Goal: Task Accomplishment & Management: Complete application form

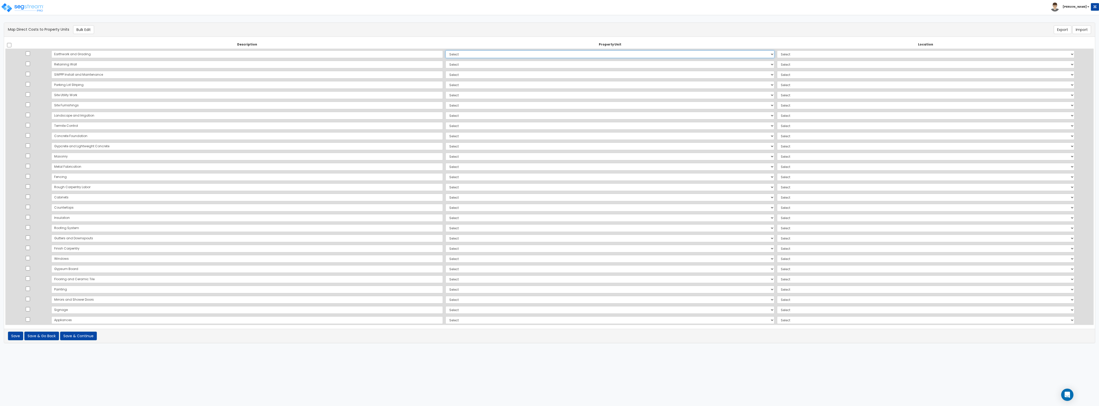
click at [446, 56] on select "Select Building Type 4A Building Type 4B Building Type 4C Site Improvements Add…" at bounding box center [610, 54] width 329 height 8
select select "164679"
click at [446, 50] on select "Select Building Type 4A Building Type 4B Building Type 4C Site Improvements Add…" at bounding box center [610, 54] width 329 height 8
select select
click at [446, 62] on select "Select Building Type 4A Building Type 4B Building Type 4C Site Improvements Add…" at bounding box center [610, 65] width 329 height 8
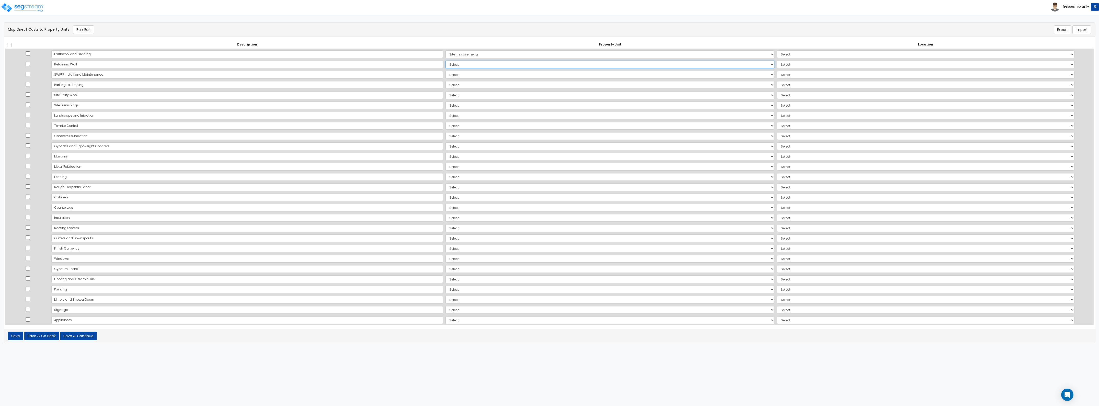
select select "164679"
click at [446, 61] on select "Select Building Type 4A Building Type 4B Building Type 4C Site Improvements Add…" at bounding box center [610, 65] width 329 height 8
select select
click at [446, 75] on select "Select Building Type 4A Building Type 4B Building Type 4C Site Improvements Add…" at bounding box center [610, 75] width 329 height 8
select select "164679"
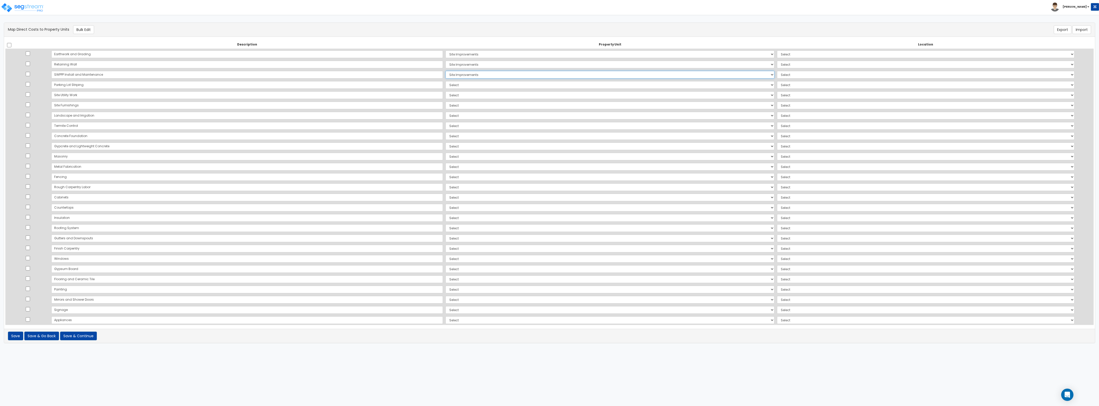
click at [446, 71] on select "Select Building Type 4A Building Type 4B Building Type 4C Site Improvements Add…" at bounding box center [610, 75] width 329 height 8
select select
drag, startPoint x: 407, startPoint y: 85, endPoint x: 407, endPoint y: 88, distance: 3.3
click at [446, 85] on select "Select Building Type 4A Building Type 4B Building Type 4C Site Improvements Add…" at bounding box center [610, 85] width 329 height 8
select select "164679"
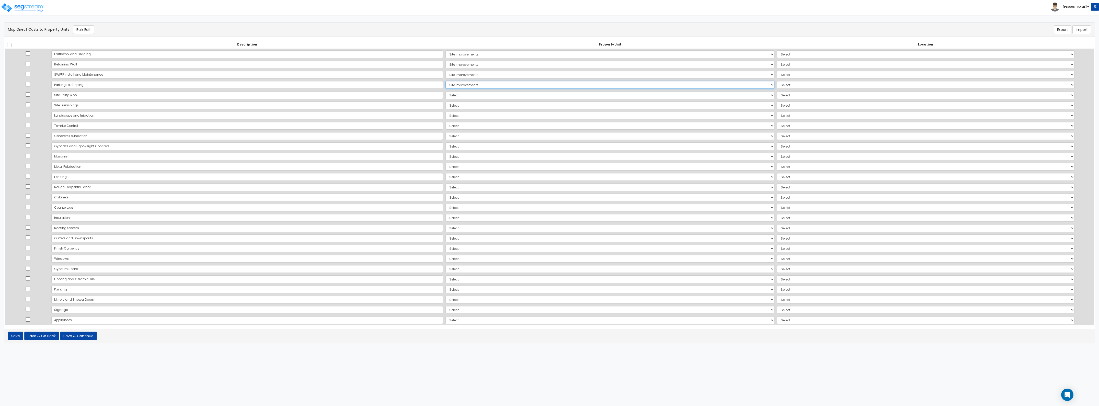
click at [446, 81] on select "Select Building Type 4A Building Type 4B Building Type 4C Site Improvements Add…" at bounding box center [610, 85] width 329 height 8
select select
click at [446, 95] on select "Select Building Type 4A Building Type 4B Building Type 4C Site Improvements Add…" at bounding box center [610, 95] width 329 height 8
select select "164679"
click at [446, 91] on select "Select Building Type 4A Building Type 4B Building Type 4C Site Improvements Add…" at bounding box center [610, 95] width 329 height 8
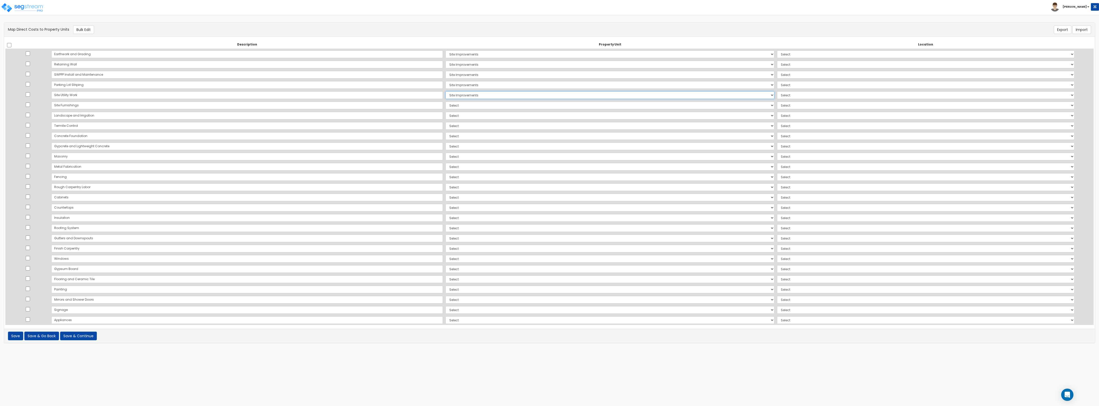
select select
click at [446, 105] on select "Select Building Type 4A Building Type 4B Building Type 4C Site Improvements Add…" at bounding box center [610, 105] width 329 height 8
select select "164679"
click at [446, 101] on select "Select Building Type 4A Building Type 4B Building Type 4C Site Improvements Add…" at bounding box center [610, 105] width 329 height 8
select select
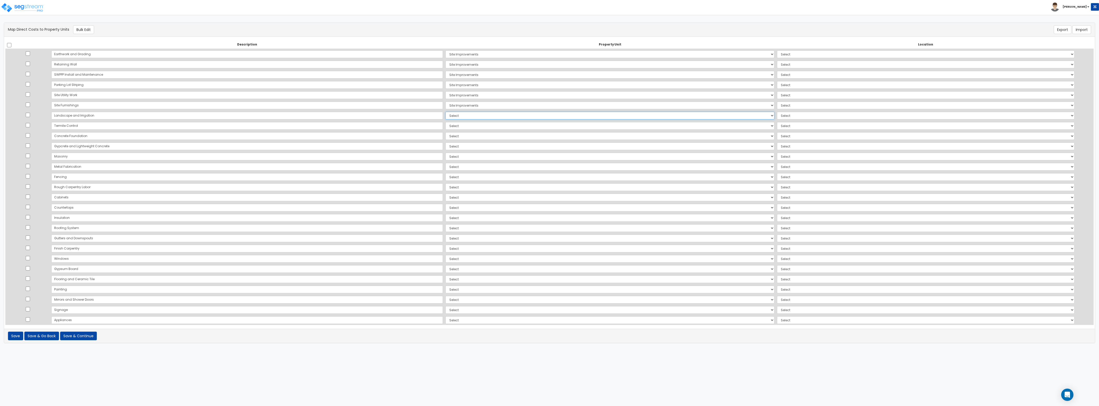
click at [446, 117] on select "Select Building Type 4A Building Type 4B Building Type 4C Site Improvements Add…" at bounding box center [610, 116] width 329 height 8
select select "164679"
click at [446, 112] on select "Select Building Type 4A Building Type 4B Building Type 4C Site Improvements Add…" at bounding box center [610, 116] width 329 height 8
select select
click at [446, 126] on select "Select Building Type 4A Building Type 4B Building Type 4C Site Improvements Add…" at bounding box center [610, 126] width 329 height 8
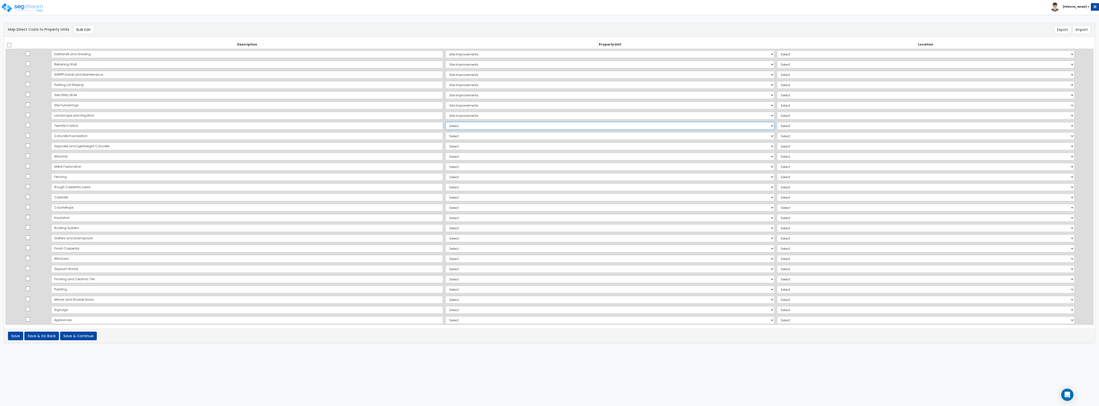
select select "164679"
click at [446, 122] on select "Select Building Type 4A Building Type 4B Building Type 4C Site Improvements Add…" at bounding box center [610, 126] width 329 height 8
select select
click at [446, 137] on select "Select Building Type 4A Building Type 4B Building Type 4C Site Improvements Add…" at bounding box center [610, 136] width 329 height 8
select select "_additional"
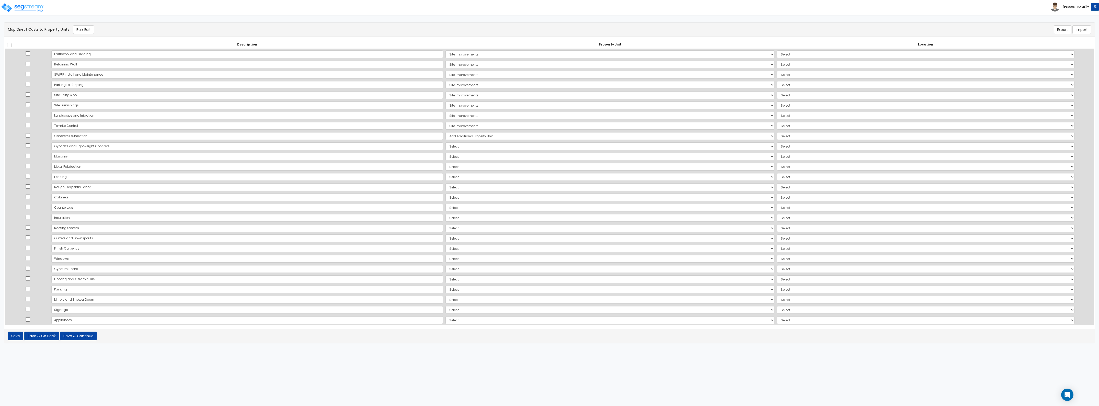
click at [446, 132] on select "Select Building Type 4A Building Type 4B Building Type 4C Site Improvements Add…" at bounding box center [610, 136] width 329 height 8
select select
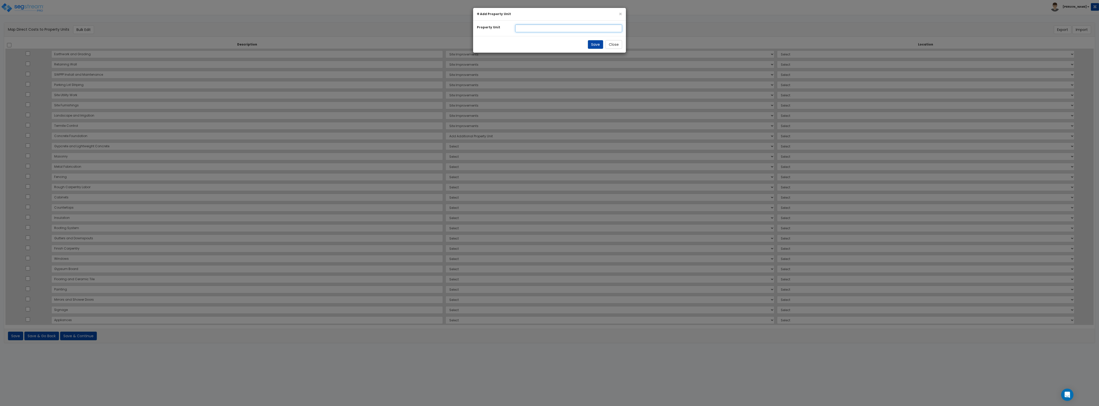
click at [526, 28] on input "text" at bounding box center [568, 29] width 107 height 8
click at [526, 29] on input "Buldings" at bounding box center [568, 29] width 107 height 8
type input "Buildings"
click at [549, 45] on button "Save" at bounding box center [595, 44] width 15 height 9
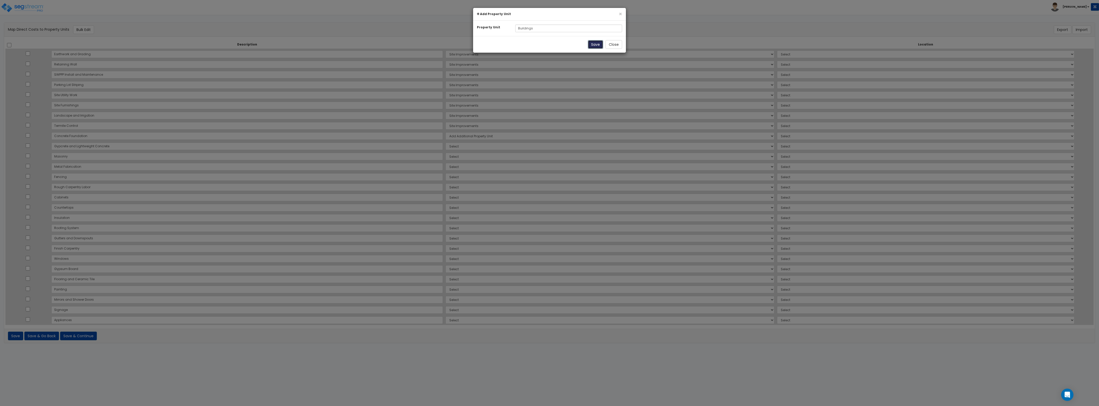
select select
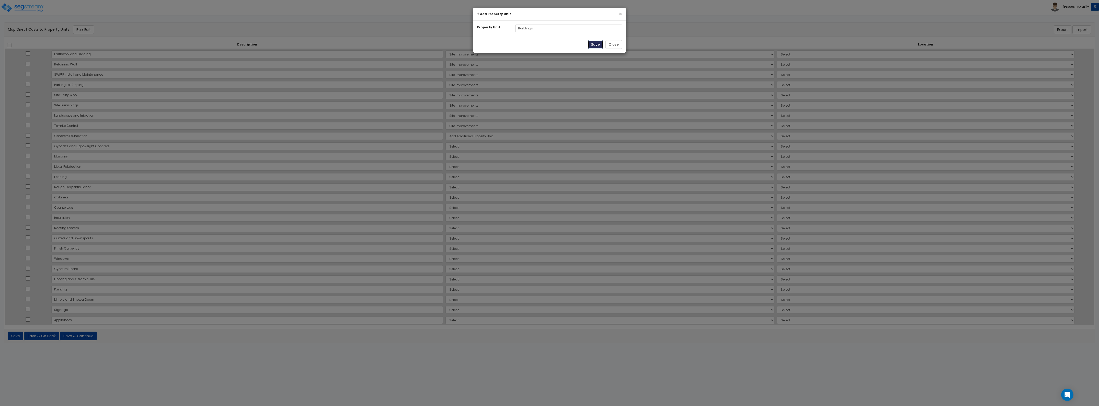
select select
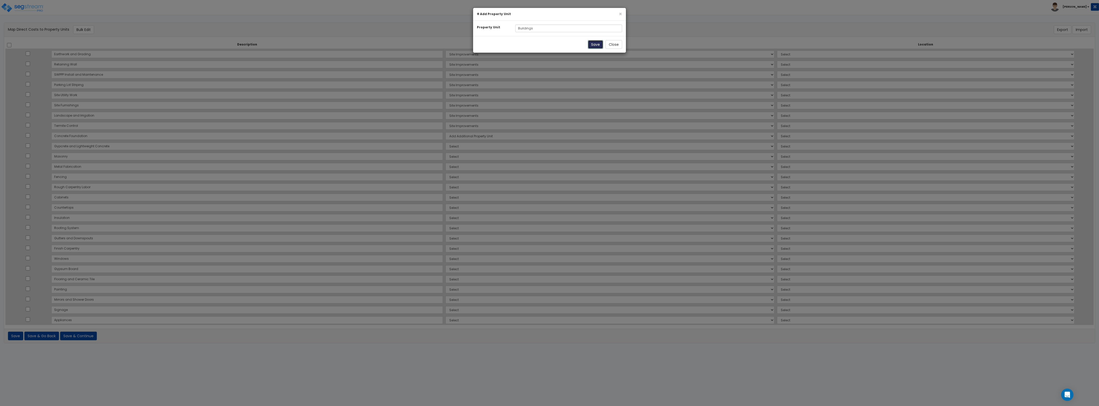
select select
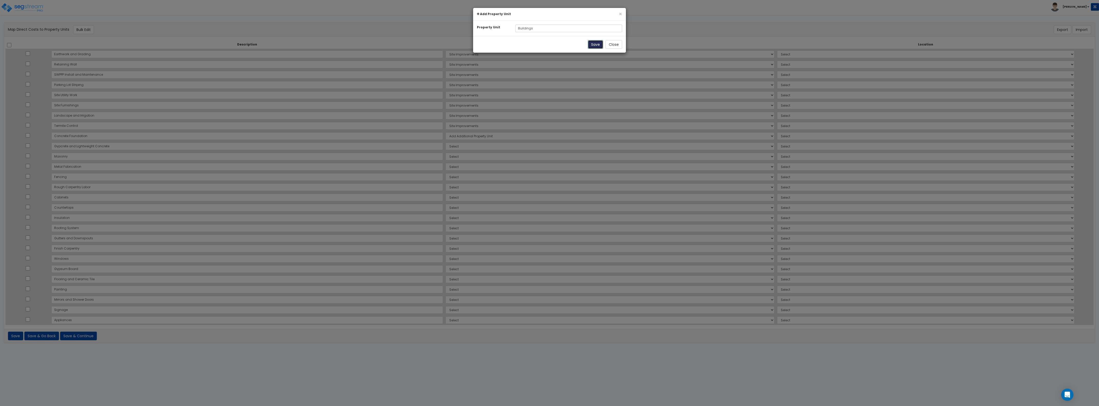
select select
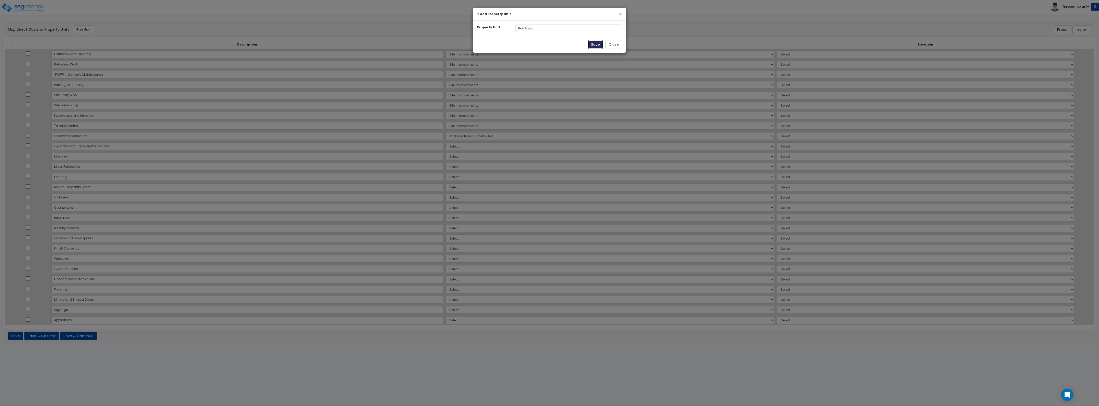
select select
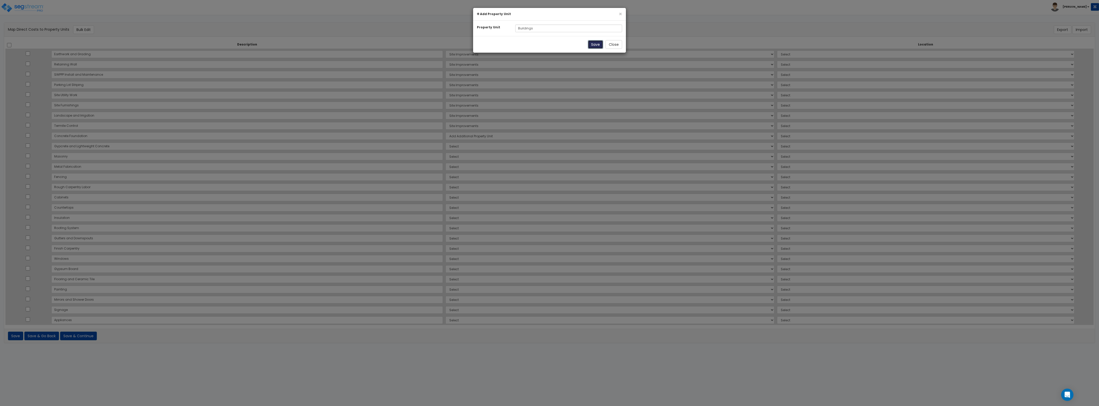
select select
select select "164679"
select select
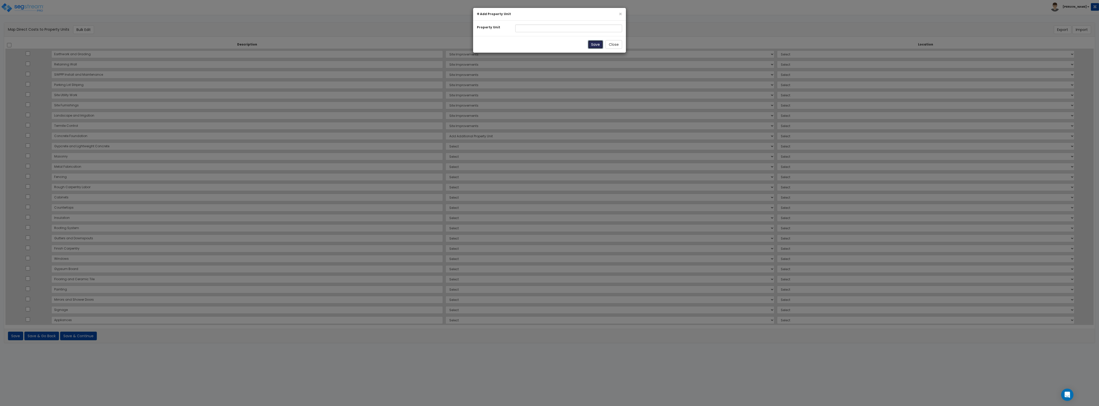
select select "164679"
select select
select select "164679"
select select
select select "164679"
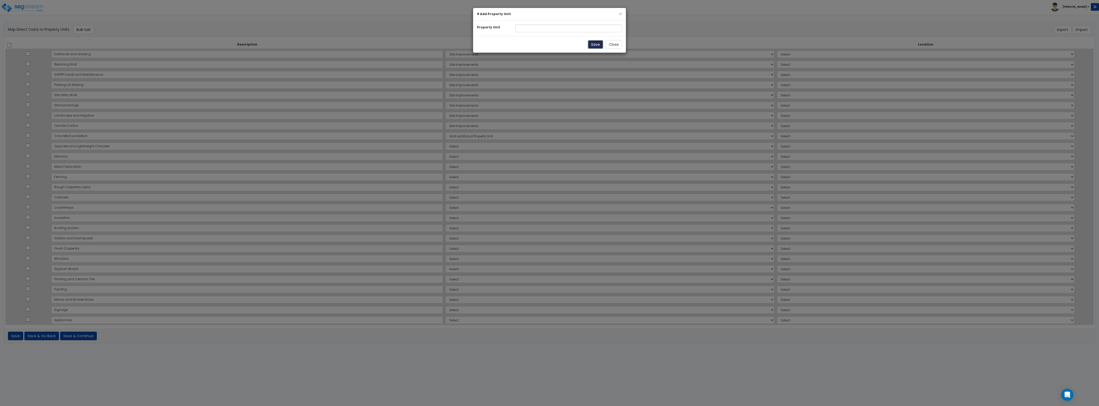
select select
select select "164679"
select select
select select "164679"
select select
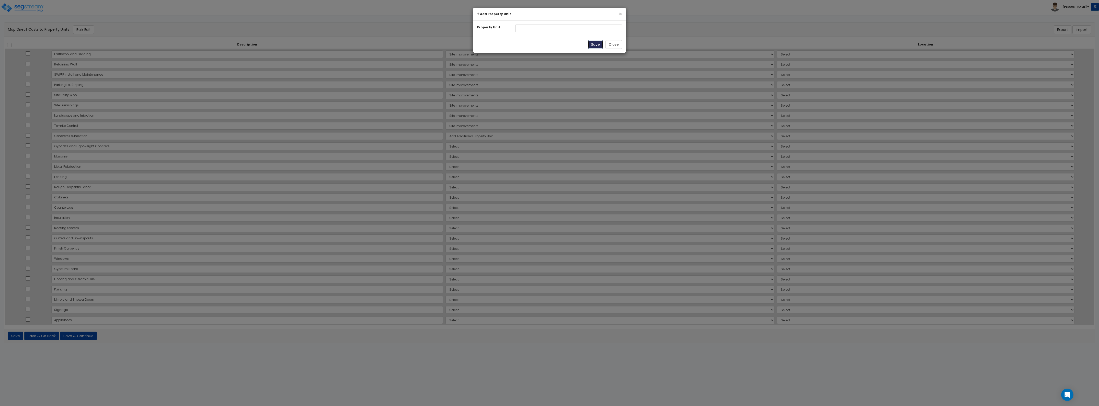
select select "164679"
select select
select select "164679"
select select
select select "NEW-Buildings"
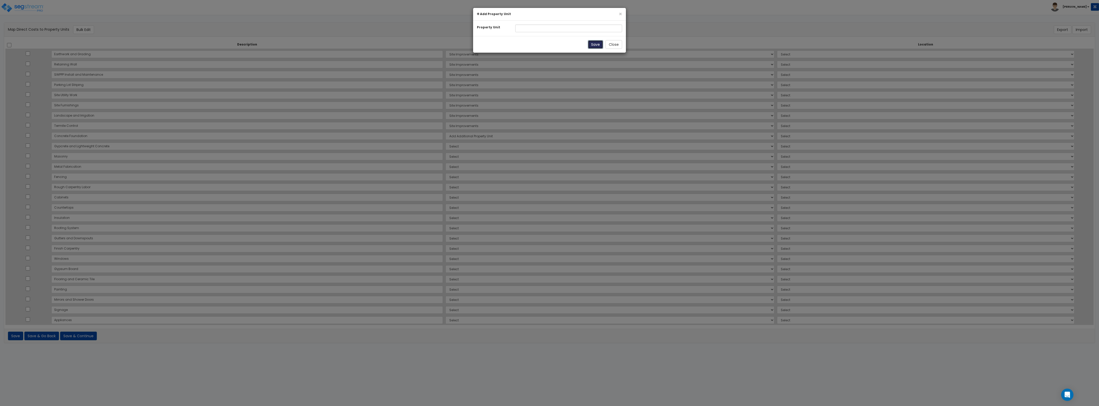
select select
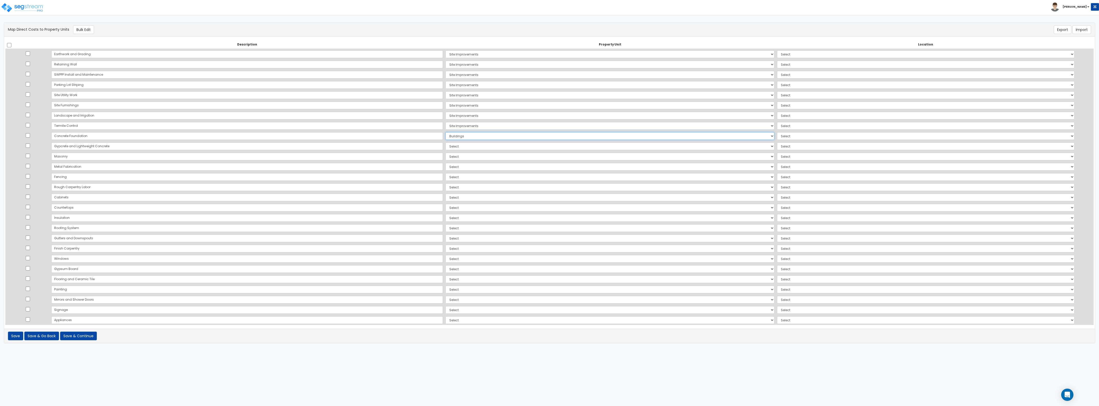
click at [446, 135] on select "Select Add Additional Property Unit Building Type 4A Building Type 4B Building …" at bounding box center [610, 136] width 329 height 8
click at [446, 136] on select "Select Add Additional Property Unit Building Type 4A Building Type 4B Building …" at bounding box center [610, 136] width 329 height 8
click at [446, 146] on select "Select Add Additional Property Unit Building Type 4A Building Type 4B Building …" at bounding box center [610, 146] width 329 height 8
select select "NEW-Buildings"
click at [446, 142] on select "Select Add Additional Property Unit Building Type 4A Building Type 4B Building …" at bounding box center [610, 146] width 329 height 8
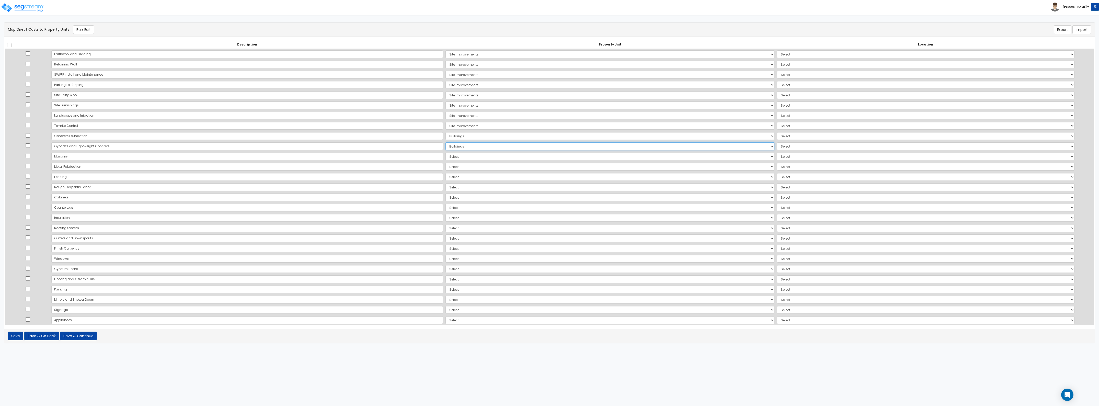
select select
click at [446, 158] on select "Select Add Additional Property Unit Building Type 4A Building Type 4B Building …" at bounding box center [610, 157] width 329 height 8
select select "NEW-Buildings"
click at [446, 153] on select "Select Add Additional Property Unit Building Type 4A Building Type 4B Building …" at bounding box center [610, 157] width 329 height 8
select select
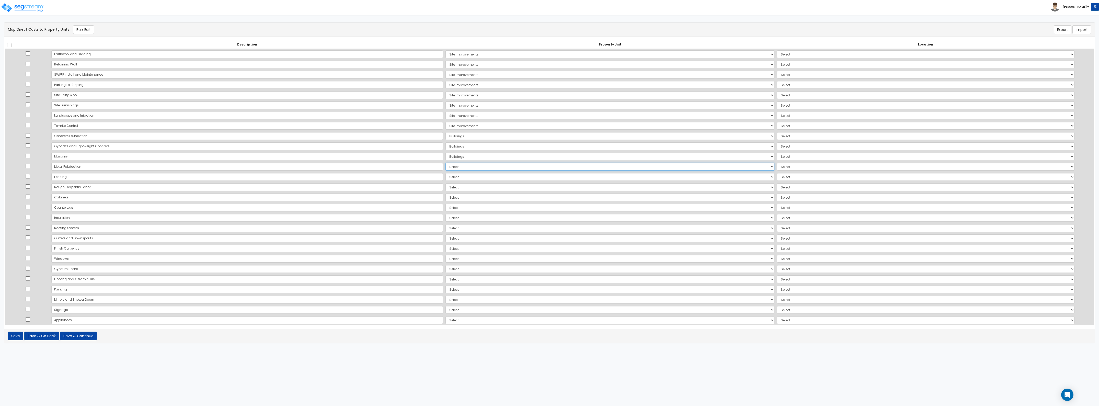
click at [446, 165] on select "Select Add Additional Property Unit Building Type 4A Building Type 4B Building …" at bounding box center [610, 167] width 329 height 8
select select "NEW-Buildings"
click at [446, 163] on select "Select Add Additional Property Unit Building Type 4A Building Type 4B Building …" at bounding box center [610, 167] width 329 height 8
select select
click at [446, 178] on select "Select Add Additional Property Unit Building Type 4A Building Type 4B Building …" at bounding box center [610, 177] width 329 height 8
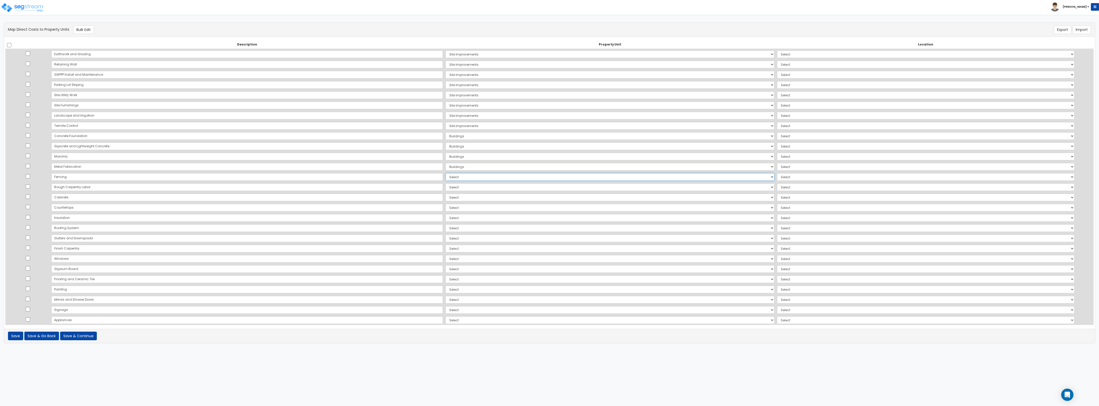
select select "NEW-Buildings"
click at [446, 173] on select "Select Add Additional Property Unit Building Type 4A Building Type 4B Building …" at bounding box center [610, 177] width 329 height 8
select select
click at [446, 188] on select "Select Add Additional Property Unit Building Type 4A Building Type 4B Building …" at bounding box center [610, 187] width 329 height 8
select select "NEW-Buildings"
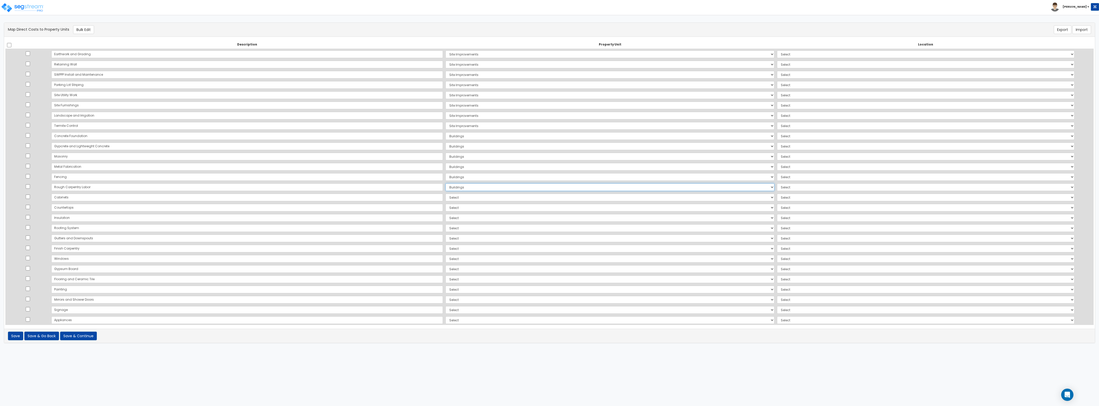
click at [446, 183] on select "Select Add Additional Property Unit Building Type 4A Building Type 4B Building …" at bounding box center [610, 187] width 329 height 8
select select
click at [446, 196] on select "Select Add Additional Property Unit Building Type 4A Building Type 4B Building …" at bounding box center [610, 198] width 329 height 8
select select "NEW-Buildings"
click at [446, 194] on select "Select Add Additional Property Unit Building Type 4A Building Type 4B Building …" at bounding box center [610, 198] width 329 height 8
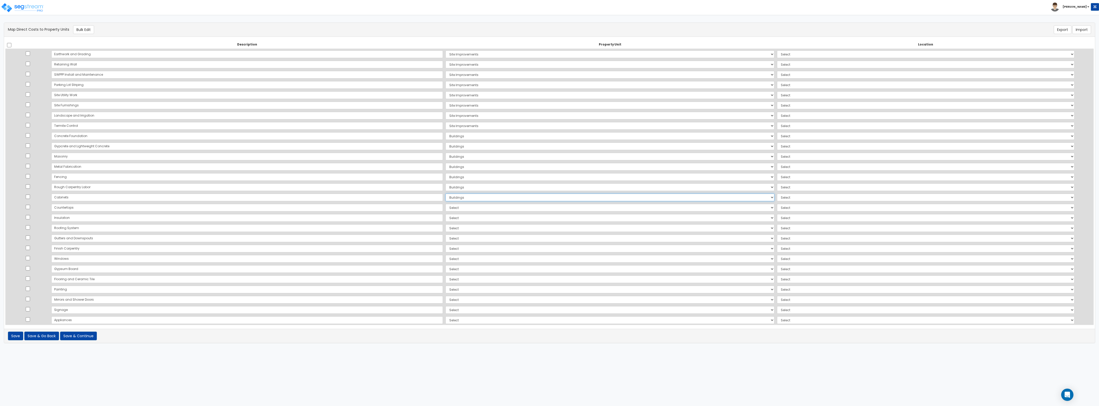
select select
drag, startPoint x: 412, startPoint y: 206, endPoint x: 409, endPoint y: 208, distance: 3.4
click at [446, 206] on select "Select Add Additional Property Unit Building Type 4A Building Type 4B Building …" at bounding box center [610, 208] width 329 height 8
select select "NEW-Buildings"
click at [446, 204] on select "Select Add Additional Property Unit Building Type 4A Building Type 4B Building …" at bounding box center [610, 208] width 329 height 8
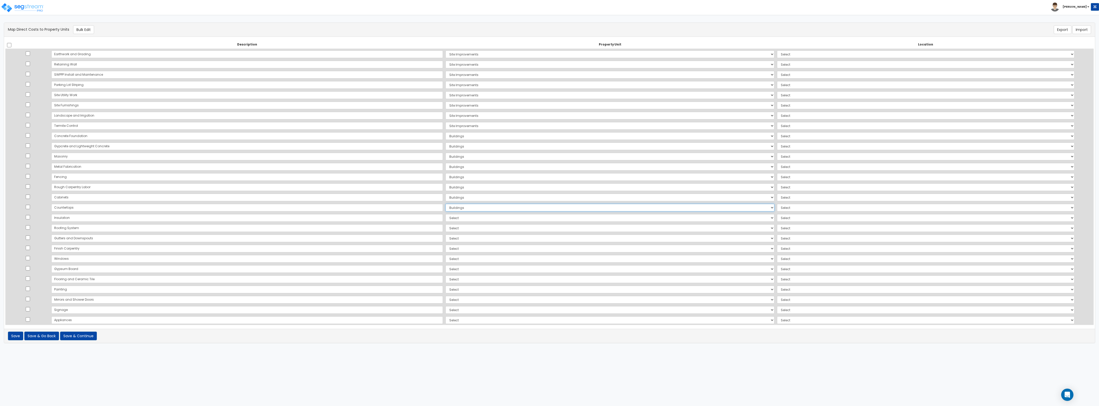
select select
click at [446, 221] on select "Select Add Additional Property Unit Building Type 4A Building Type 4B Building …" at bounding box center [610, 218] width 329 height 8
select select "NEW-Buildings"
click at [446, 214] on select "Select Add Additional Property Unit Building Type 4A Building Type 4B Building …" at bounding box center [610, 218] width 329 height 8
select select
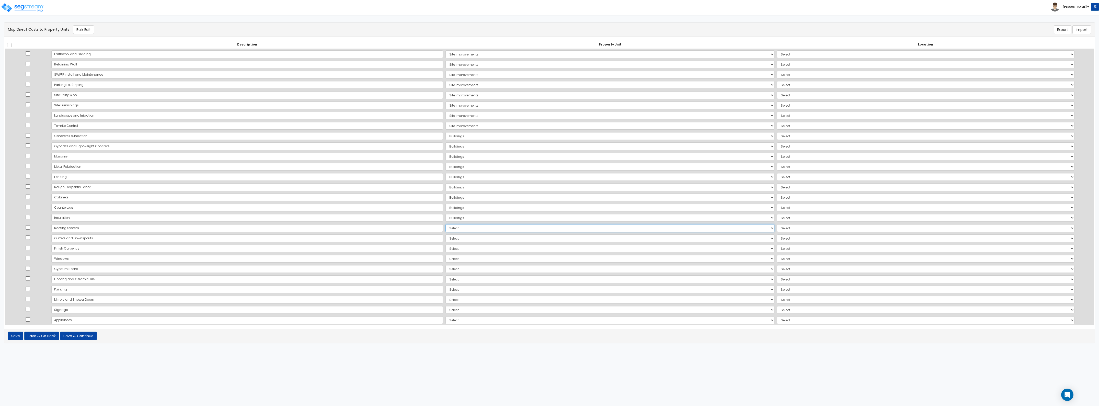
click at [446, 229] on select "Select Add Additional Property Unit Building Type 4A Building Type 4B Building …" at bounding box center [610, 228] width 329 height 8
select select "NEW-Buildings"
click at [446, 224] on select "Select Add Additional Property Unit Building Type 4A Building Type 4B Building …" at bounding box center [610, 228] width 329 height 8
select select
drag, startPoint x: 388, startPoint y: 238, endPoint x: 388, endPoint y: 242, distance: 3.6
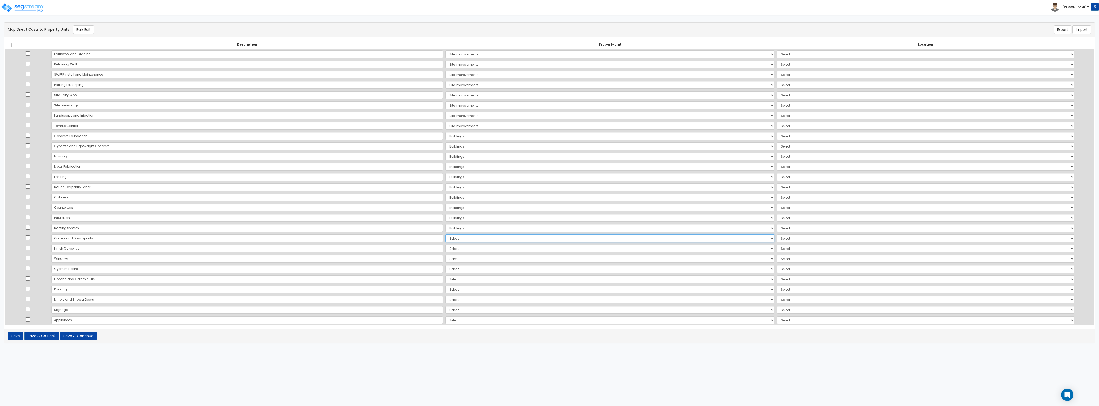
click at [446, 238] on select "Select Add Additional Property Unit Building Type 4A Building Type 4B Building …" at bounding box center [610, 238] width 329 height 8
select select "NEW-Buildings"
click at [446, 234] on select "Select Add Additional Property Unit Building Type 4A Building Type 4B Building …" at bounding box center [610, 238] width 329 height 8
select select
click at [446, 251] on select "Select Add Additional Property Unit Building Type 4A Building Type 4B Building …" at bounding box center [610, 249] width 329 height 8
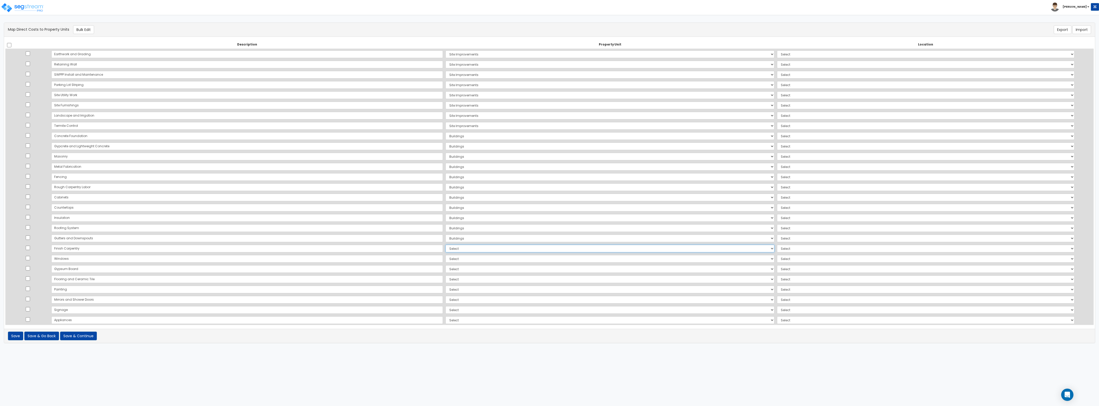
select select "NEW-Buildings"
click at [446, 245] on select "Select Add Additional Property Unit Building Type 4A Building Type 4B Building …" at bounding box center [610, 249] width 329 height 8
select select
click at [446, 260] on select "Select Add Additional Property Unit Building Type 4A Building Type 4B Building …" at bounding box center [610, 259] width 329 height 8
select select "NEW-Buildings"
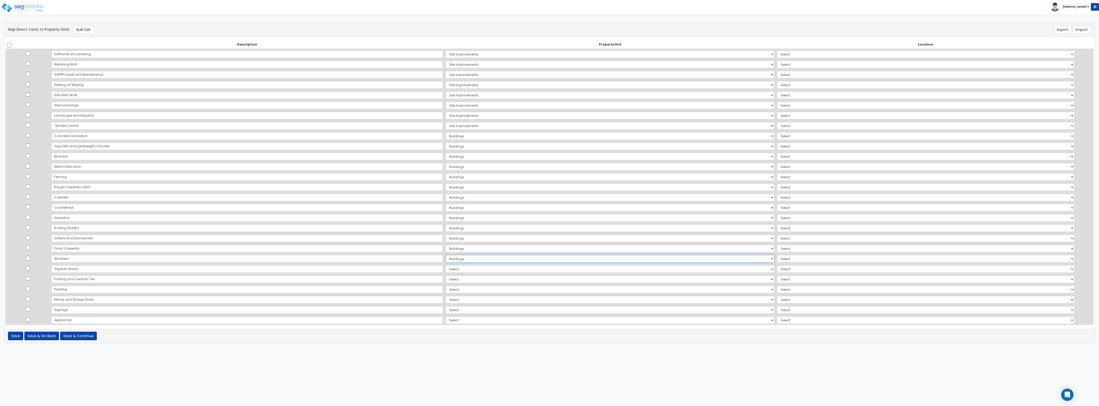
click at [446, 255] on select "Select Add Additional Property Unit Building Type 4A Building Type 4B Building …" at bounding box center [610, 259] width 329 height 8
select select
click at [549, 54] on select "Select Add Additional Location Site Exterior" at bounding box center [926, 54] width 298 height 8
click at [446, 270] on select "Select Add Additional Property Unit Building Type 4A Building Type 4B Building …" at bounding box center [610, 269] width 329 height 8
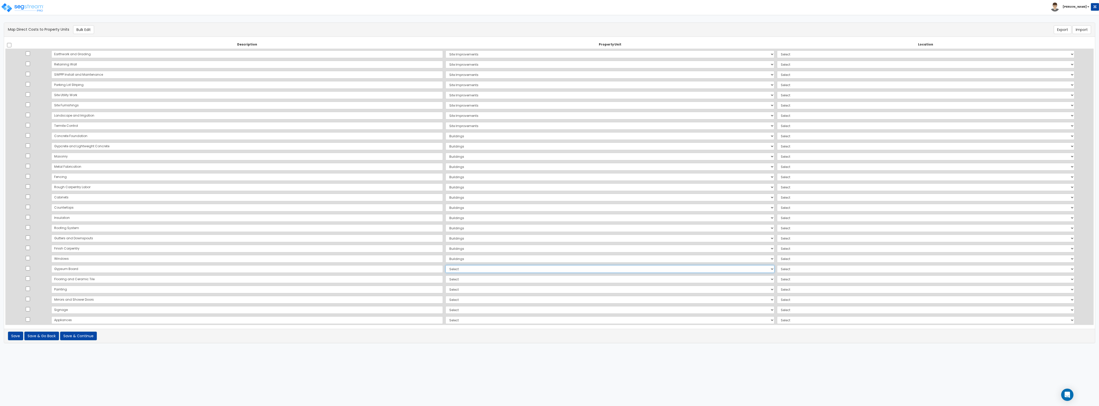
select select "NEW-Buildings"
click at [446, 265] on select "Select Add Additional Property Unit Building Type 4A Building Type 4B Building …" at bounding box center [610, 269] width 329 height 8
select select
click at [446, 280] on select "Select Add Additional Property Unit Building Type 4A Building Type 4B Building …" at bounding box center [610, 279] width 329 height 8
select select "NEW-Buildings"
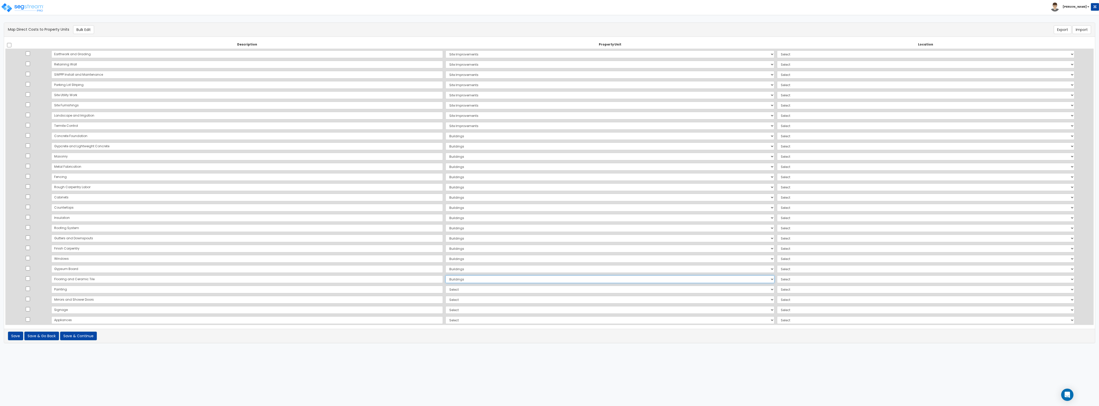
click at [446, 275] on select "Select Add Additional Property Unit Building Type 4A Building Type 4B Building …" at bounding box center [610, 279] width 329 height 8
select select
click at [446, 291] on select "Select Add Additional Property Unit Building Type 4A Building Type 4B Building …" at bounding box center [610, 290] width 329 height 8
select select "NEW-Buildings"
click at [446, 286] on select "Select Add Additional Property Unit Building Type 4A Building Type 4B Building …" at bounding box center [610, 290] width 329 height 8
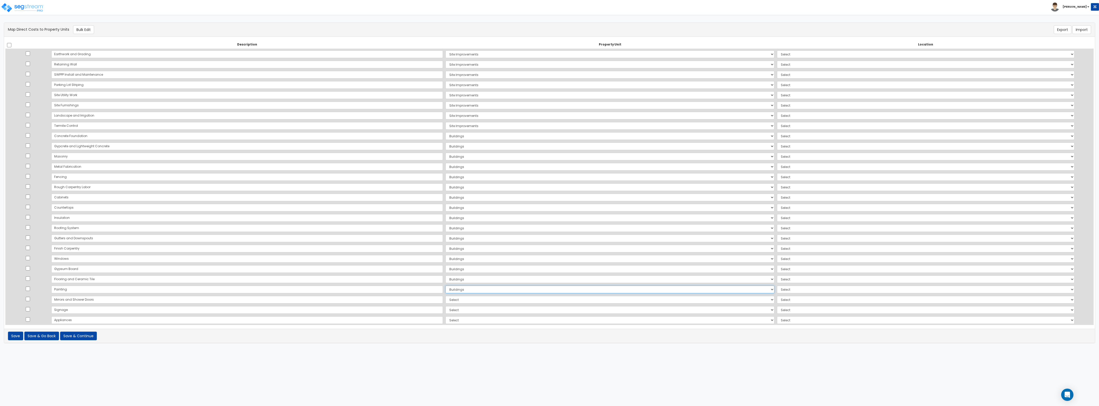
select select
click at [446, 302] on select "Select Add Additional Property Unit Building Type 4A Building Type 4B Building …" at bounding box center [610, 300] width 329 height 8
select select "NEW-Buildings"
click at [446, 296] on select "Select Add Additional Property Unit Building Type 4A Building Type 4B Building …" at bounding box center [610, 300] width 329 height 8
select select
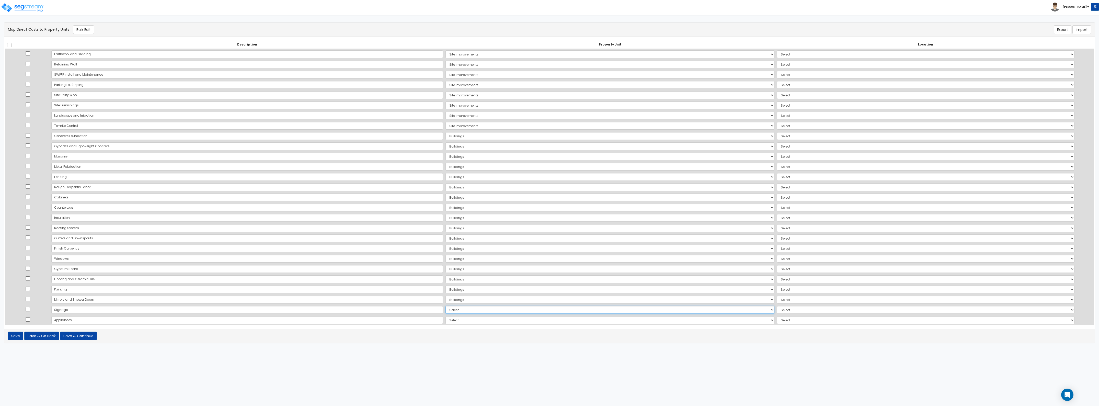
click at [446, 310] on select "Select Add Additional Property Unit Building Type 4A Building Type 4B Building …" at bounding box center [610, 310] width 329 height 8
select select "NEW-Buildings"
click at [446, 306] on select "Select Add Additional Property Unit Building Type 4A Building Type 4B Building …" at bounding box center [610, 310] width 329 height 8
select select
drag, startPoint x: 407, startPoint y: 320, endPoint x: 407, endPoint y: 323, distance: 3.1
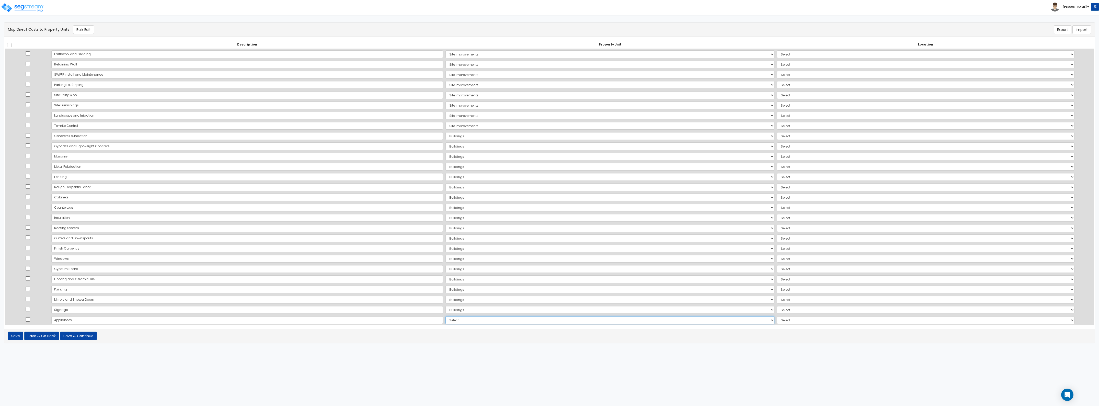
click at [446, 320] on select "Select Add Additional Property Unit Building Type 4A Building Type 4B Building …" at bounding box center [610, 320] width 329 height 8
select select "NEW-Buildings"
click at [446, 316] on select "Select Add Additional Property Unit Building Type 4A Building Type 4B Building …" at bounding box center [610, 320] width 329 height 8
select select
click at [549, 57] on select "Select Add Additional Location Site Exterior" at bounding box center [926, 54] width 298 height 8
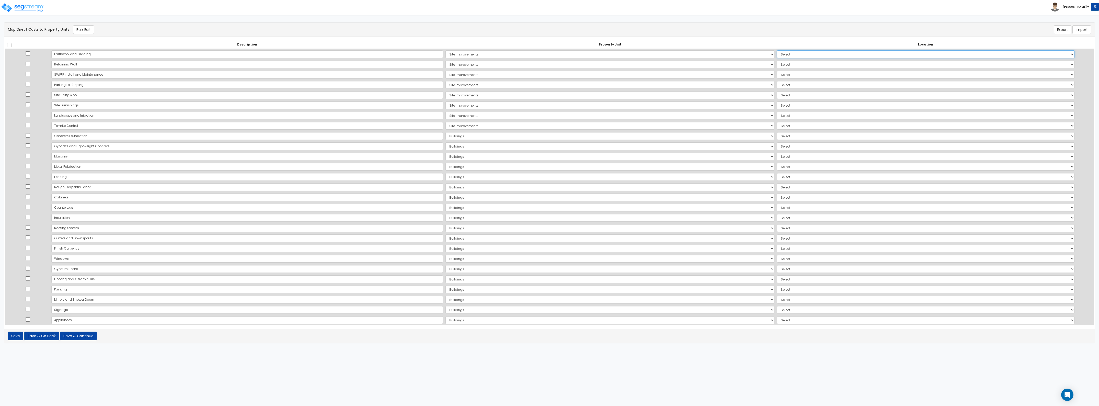
select select "462"
click at [549, 50] on select "Select Add Additional Location Site Exterior" at bounding box center [926, 54] width 298 height 8
drag, startPoint x: 833, startPoint y: 63, endPoint x: 833, endPoint y: 67, distance: 4.1
click at [549, 63] on select "Select Add Additional Location Site Exterior" at bounding box center [926, 65] width 298 height 8
select select "462"
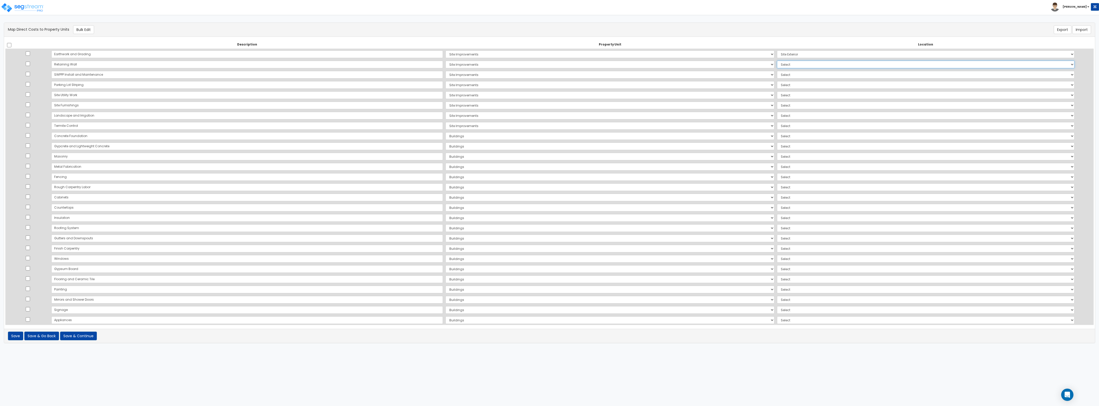
click at [549, 61] on select "Select Add Additional Location Site Exterior" at bounding box center [926, 65] width 298 height 8
drag, startPoint x: 830, startPoint y: 75, endPoint x: 830, endPoint y: 77, distance: 2.8
click at [549, 75] on select "Select Add Additional Location Site Exterior" at bounding box center [926, 75] width 298 height 8
select select "462"
click at [549, 71] on select "Select Add Additional Location Site Exterior" at bounding box center [926, 75] width 298 height 8
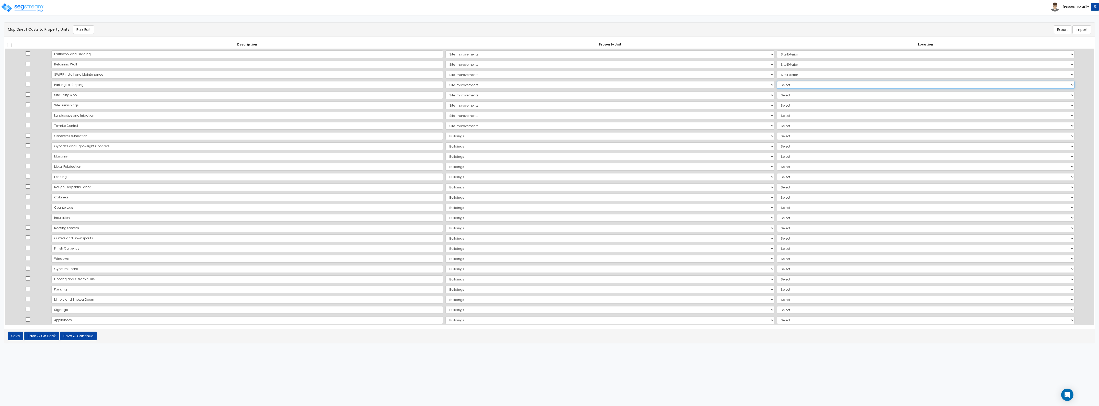
click at [549, 87] on select "Select Add Additional Location Site Exterior" at bounding box center [926, 85] width 298 height 8
select select "462"
click at [549, 81] on select "Select Add Additional Location Site Exterior" at bounding box center [926, 85] width 298 height 8
click at [549, 96] on select "Select Add Additional Location Site Exterior" at bounding box center [926, 95] width 298 height 8
select select "462"
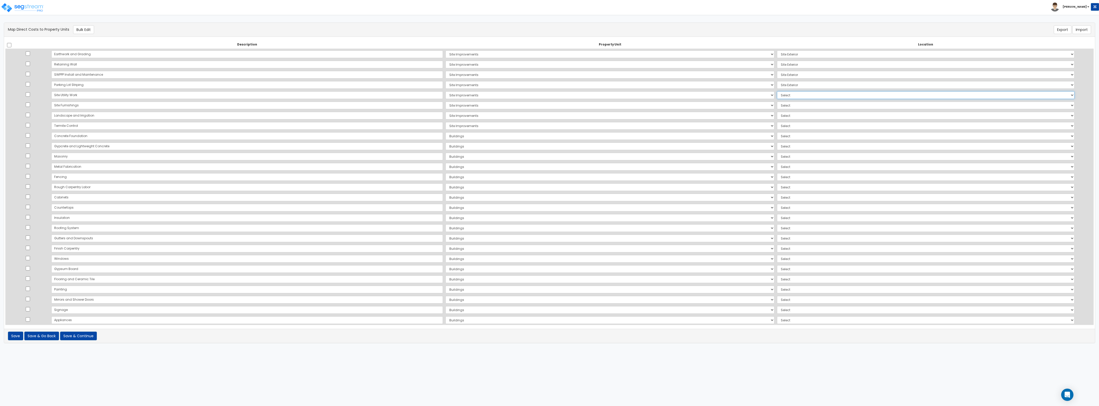
click at [549, 91] on select "Select Add Additional Location Site Exterior" at bounding box center [926, 95] width 298 height 8
click at [549, 110] on td "Select Add Additional Location Site Exterior" at bounding box center [926, 105] width 300 height 10
click at [549, 105] on select "Select Add Additional Location Site Exterior" at bounding box center [926, 105] width 298 height 8
select select "462"
click at [549, 101] on select "Select Add Additional Location Site Exterior" at bounding box center [926, 105] width 298 height 8
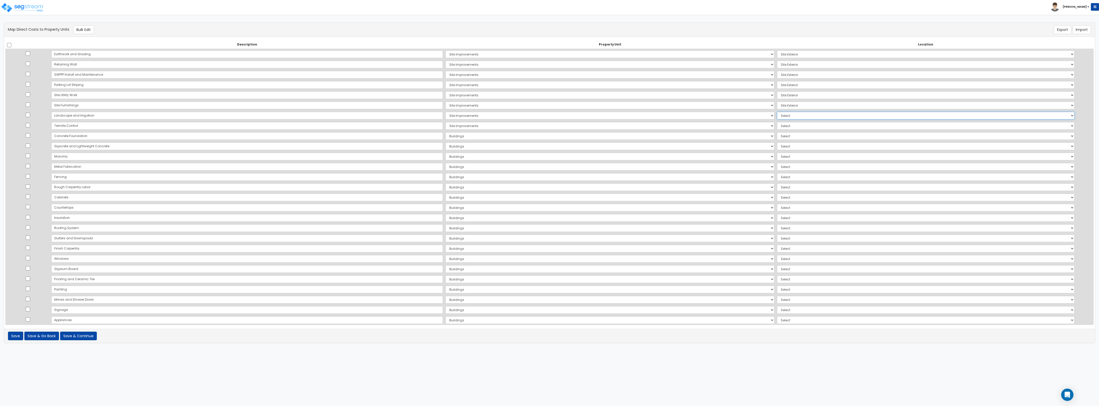
click at [549, 115] on select "Select Add Additional Location Site Exterior" at bounding box center [926, 116] width 298 height 8
select select "462"
click at [549, 112] on select "Select Add Additional Location Site Exterior" at bounding box center [926, 116] width 298 height 8
click at [549, 123] on select "Select Add Additional Location Site Exterior" at bounding box center [926, 126] width 298 height 8
click at [549, 126] on select "Select Add Additional Location Site Exterior" at bounding box center [926, 126] width 298 height 8
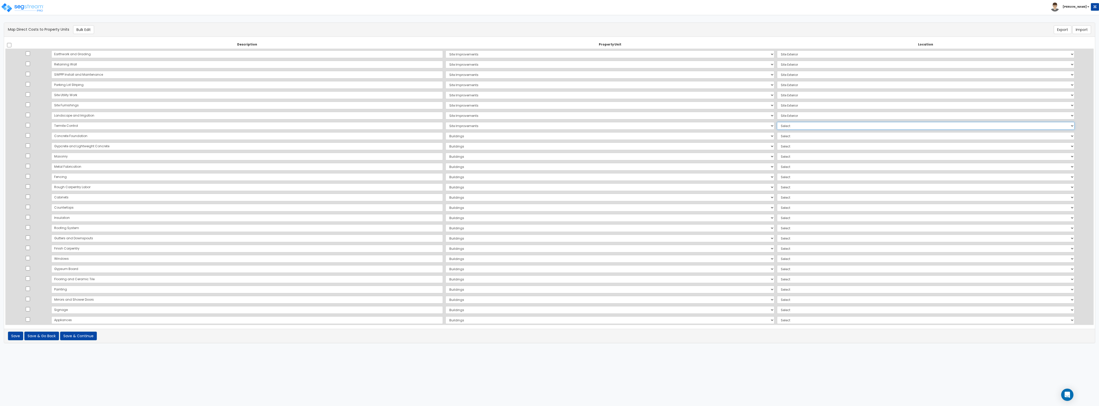
click at [549, 126] on select "Select Add Additional Location Site Exterior" at bounding box center [926, 126] width 298 height 8
select select "462"
click at [549, 122] on select "Select Add Additional Location Site Exterior" at bounding box center [926, 126] width 298 height 8
click at [549, 137] on select "Select Add Additional Location Building Building Interior Site Exterior" at bounding box center [926, 136] width 298 height 8
select select "6"
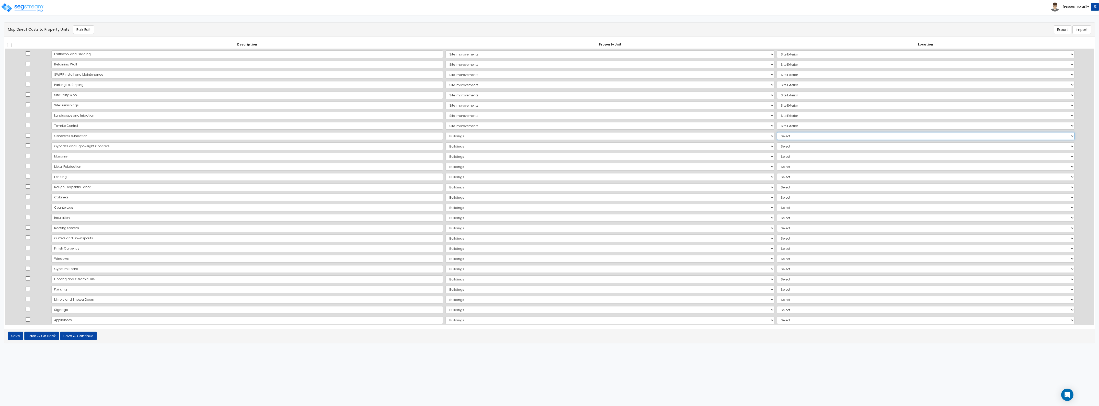
click at [549, 132] on select "Select Add Additional Location Building Building Interior Site Exterior" at bounding box center [926, 136] width 298 height 8
click at [549, 144] on select "Select Add Additional Location Building Building Interior Site Exterior" at bounding box center [926, 146] width 298 height 8
select select "6"
click at [549, 142] on select "Select Add Additional Location Building Building Interior Site Exterior" at bounding box center [926, 146] width 298 height 8
click at [549, 156] on select "Select Add Additional Location Building Building Interior Site Exterior" at bounding box center [926, 157] width 298 height 8
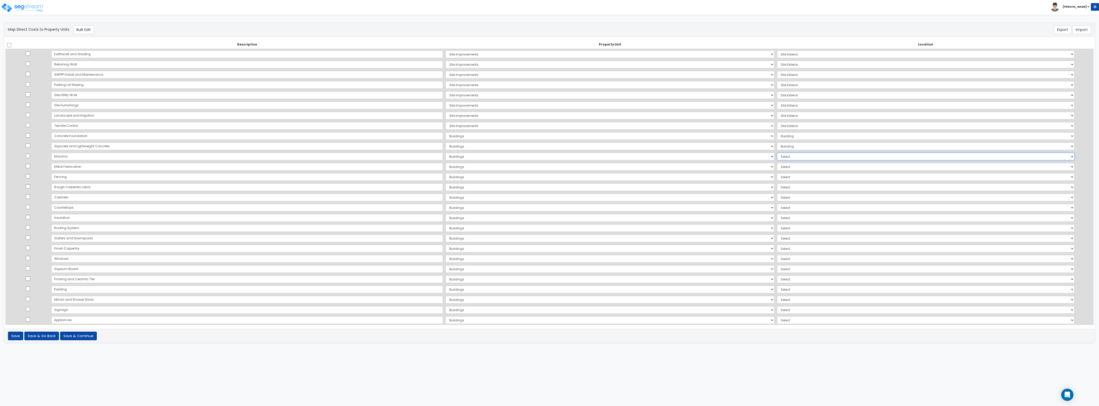
select select "6"
click at [549, 153] on select "Select Add Additional Location Building Building Interior Site Exterior" at bounding box center [926, 157] width 298 height 8
click at [549, 168] on select "Select Add Additional Location Building Building Interior Site Exterior" at bounding box center [926, 167] width 298 height 8
select select "6"
click at [549, 163] on select "Select Add Additional Location Building Building Interior Site Exterior" at bounding box center [926, 167] width 298 height 8
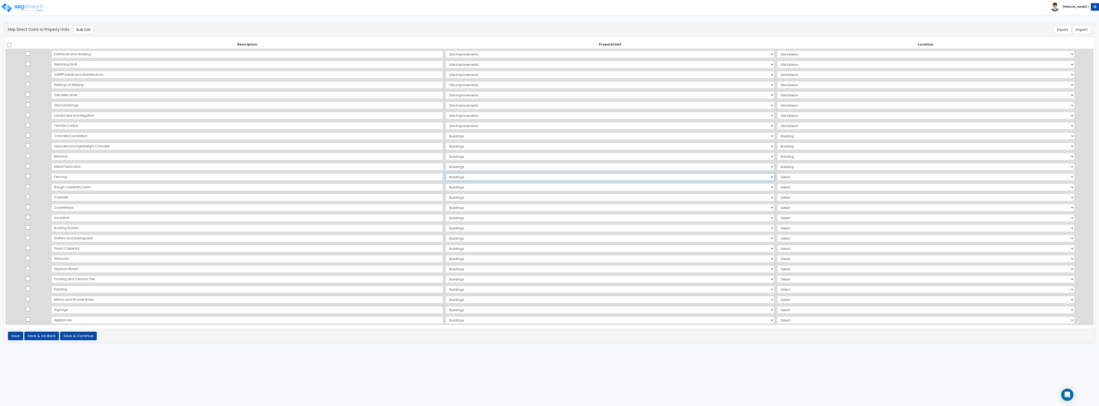
click at [446, 174] on select "Select Add Additional Property Unit Building Type 4A Building Type 4B Building …" at bounding box center [610, 177] width 329 height 8
select select "164679"
click at [446, 173] on select "Select Add Additional Property Unit Building Type 4A Building Type 4B Building …" at bounding box center [610, 177] width 329 height 8
click at [549, 179] on select "Select Add Additional Location Site Exterior" at bounding box center [926, 177] width 298 height 8
select select "462"
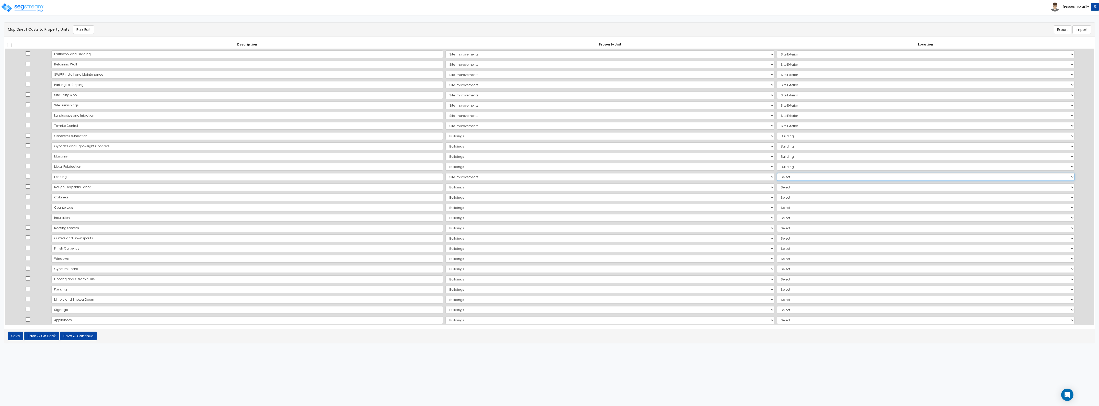
click at [549, 173] on select "Select Add Additional Location Site Exterior" at bounding box center [926, 177] width 298 height 8
click at [549, 189] on select "Select Add Additional Location Building Building Interior Site Exterior" at bounding box center [926, 187] width 298 height 8
select select "6"
click at [549, 183] on select "Select Add Additional Location Building Building Interior Site Exterior" at bounding box center [926, 187] width 298 height 8
click at [549, 198] on select "Select Add Additional Location Building Building Interior Site Exterior" at bounding box center [926, 198] width 298 height 8
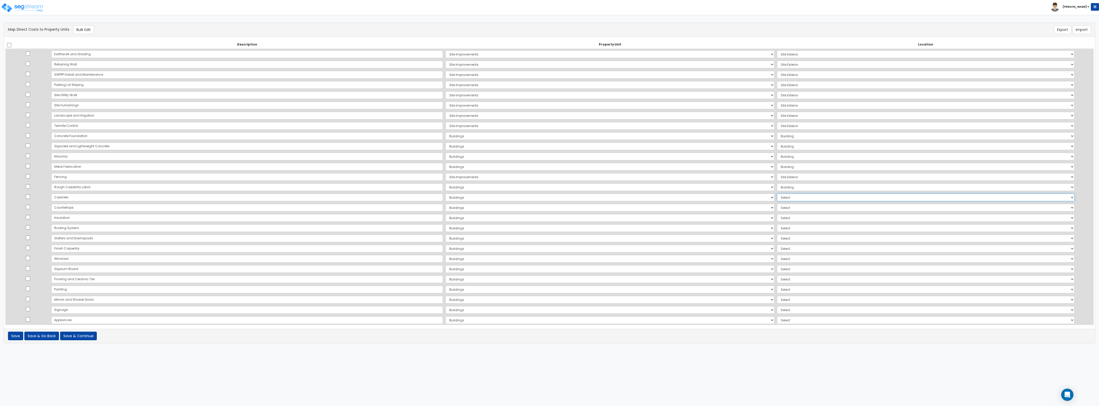
select select "461"
click at [549, 194] on select "Select Add Additional Location Building Building Interior Site Exterior" at bounding box center [926, 198] width 298 height 8
click at [549, 210] on select "Select Add Additional Location Building Building Interior Site Exterior" at bounding box center [926, 208] width 298 height 8
select select "461"
click at [549, 204] on select "Select Add Additional Location Building Building Interior Site Exterior" at bounding box center [926, 208] width 298 height 8
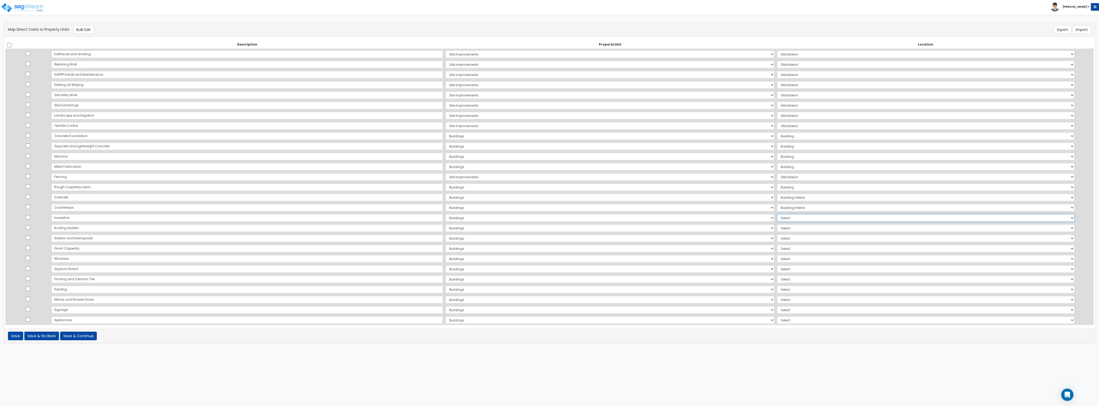
click at [549, 218] on select "Select Add Additional Location Building Building Interior Site Exterior" at bounding box center [926, 218] width 298 height 8
select select "461"
click at [549, 214] on select "Select Add Additional Location Building Building Interior Site Exterior" at bounding box center [926, 218] width 298 height 8
click at [549, 229] on select "Select Add Additional Location Building Building Interior Site Exterior" at bounding box center [926, 228] width 298 height 8
select select "6"
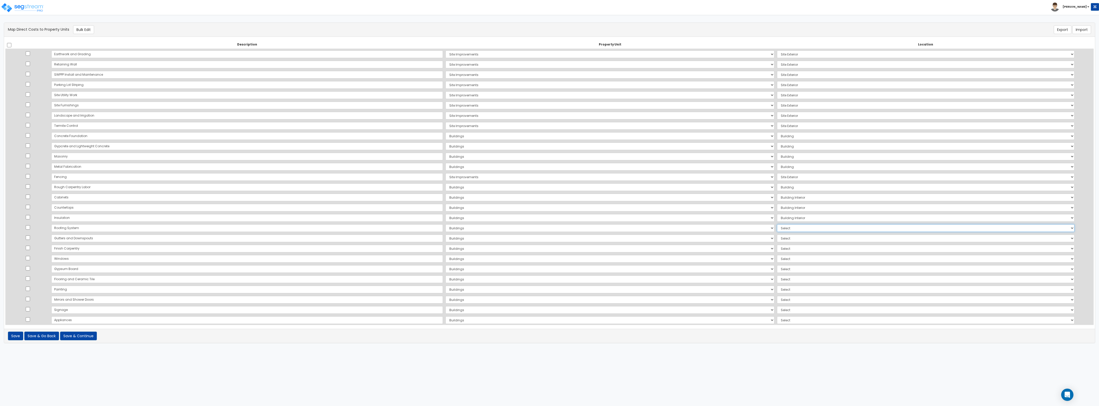
click at [549, 224] on select "Select Add Additional Location Building Building Interior Site Exterior" at bounding box center [926, 228] width 298 height 8
click at [549, 242] on td "Select Add Additional Location Building Building Interior Site Exterior" at bounding box center [926, 238] width 300 height 10
click at [549, 241] on select "Select Add Additional Location Building Building Interior Site Exterior" at bounding box center [926, 238] width 298 height 8
click at [549, 234] on select "Select Add Additional Location Building Building Interior Site Exterior" at bounding box center [926, 238] width 298 height 8
click at [549, 242] on td "Select Add Additional Location Building Building Interior Site Exterior" at bounding box center [926, 238] width 300 height 10
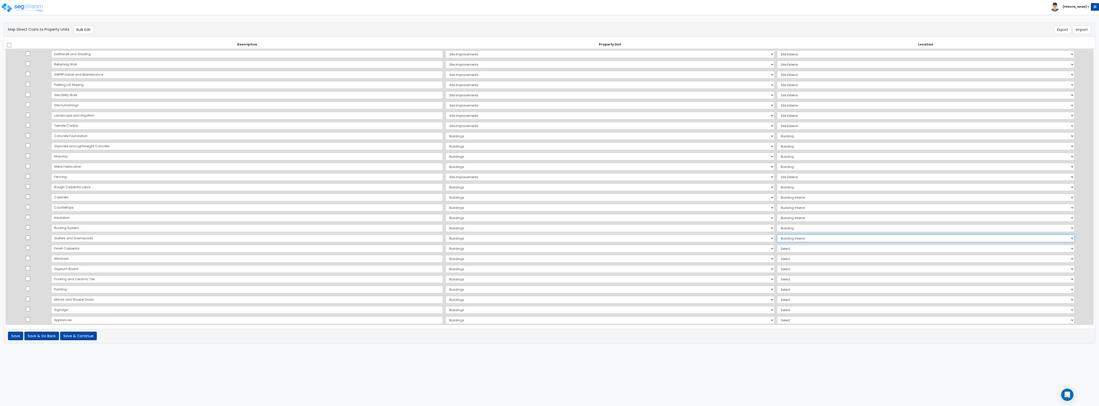
click at [549, 237] on select "Select Add Additional Location Building Building Interior Site Exterior" at bounding box center [926, 238] width 298 height 8
select select "6"
click at [549, 234] on select "Select Add Additional Location Building Building Interior Site Exterior" at bounding box center [926, 238] width 298 height 8
click at [549, 250] on select "Select Add Additional Location Building Building Interior Site Exterior" at bounding box center [926, 249] width 298 height 8
select select "461"
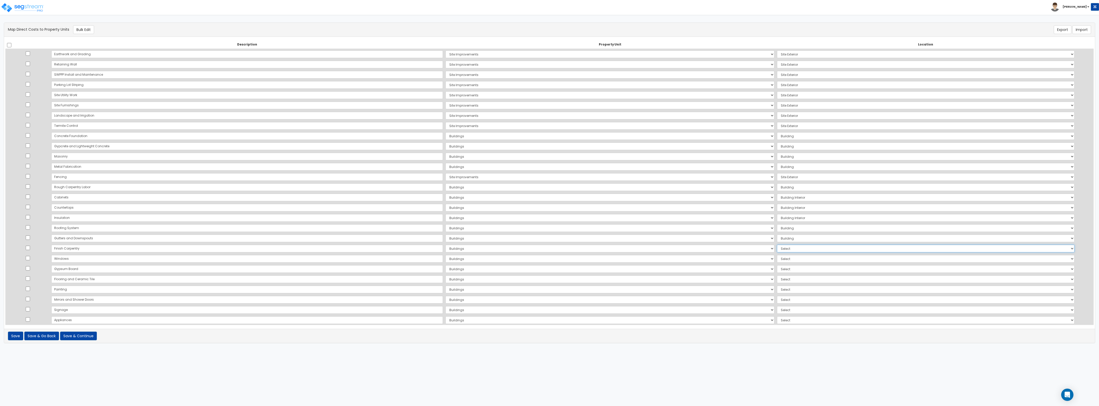
click at [549, 245] on select "Select Add Additional Location Building Building Interior Site Exterior" at bounding box center [926, 249] width 298 height 8
click at [549, 256] on select "Select Add Additional Location Building Building Interior Site Exterior" at bounding box center [926, 259] width 298 height 8
select select "6"
click at [549, 255] on select "Select Add Additional Location Building Building Interior Site Exterior" at bounding box center [926, 259] width 298 height 8
click at [549, 270] on select "Select Add Additional Location Building Building Interior Site Exterior" at bounding box center [926, 269] width 298 height 8
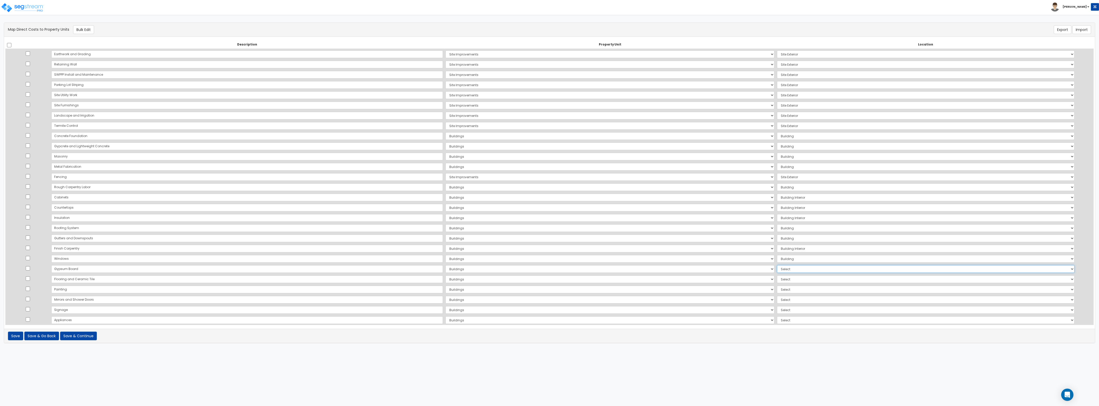
select select "461"
click at [549, 265] on select "Select Add Additional Location Building Building Interior Site Exterior" at bounding box center [926, 269] width 298 height 8
click at [549, 281] on select "Select Add Additional Location Building Building Interior Site Exterior" at bounding box center [926, 279] width 298 height 8
select select "461"
click at [549, 275] on select "Select Add Additional Location Building Building Interior Site Exterior" at bounding box center [926, 279] width 298 height 8
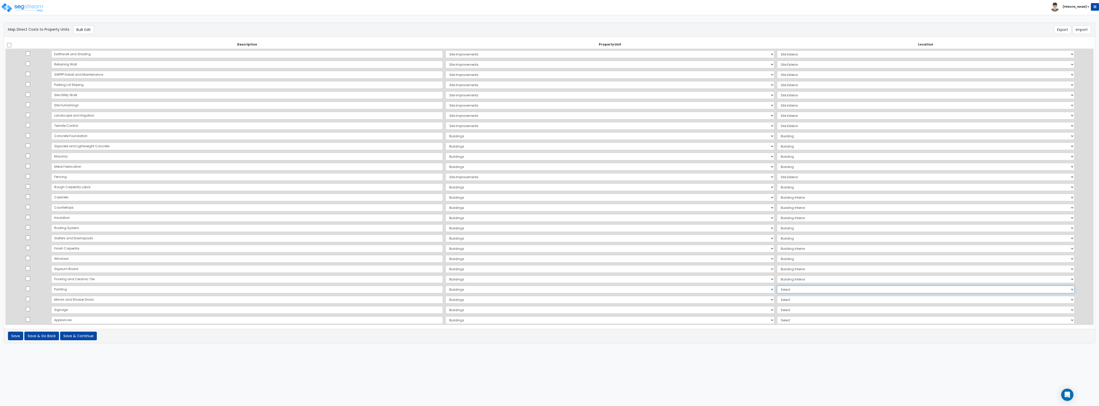
click at [549, 291] on select "Select Add Additional Location Building Building Interior Site Exterior" at bounding box center [926, 290] width 298 height 8
click at [549, 286] on select "Select Add Additional Location Building Building Interior Site Exterior" at bounding box center [926, 290] width 298 height 8
click at [549, 291] on select "Select Add Additional Location Building Building Interior Site Exterior" at bounding box center [926, 290] width 298 height 8
select select "6"
click at [549, 286] on select "Select Add Additional Location Building Building Interior Site Exterior" at bounding box center [926, 290] width 298 height 8
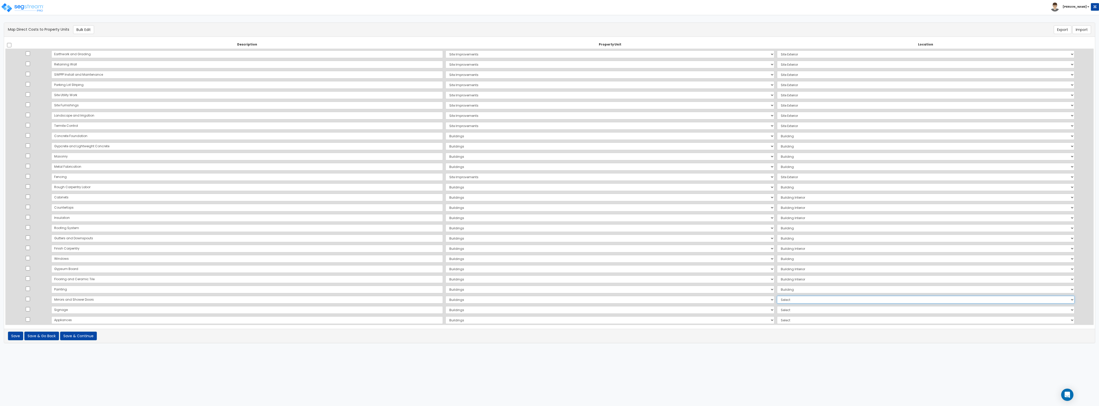
drag, startPoint x: 760, startPoint y: 298, endPoint x: 760, endPoint y: 302, distance: 3.8
click at [549, 298] on select "Select Add Additional Location Building Building Interior Site Exterior" at bounding box center [926, 300] width 298 height 8
select select "461"
click at [549, 296] on select "Select Add Additional Location Building Building Interior Site Exterior" at bounding box center [926, 300] width 298 height 8
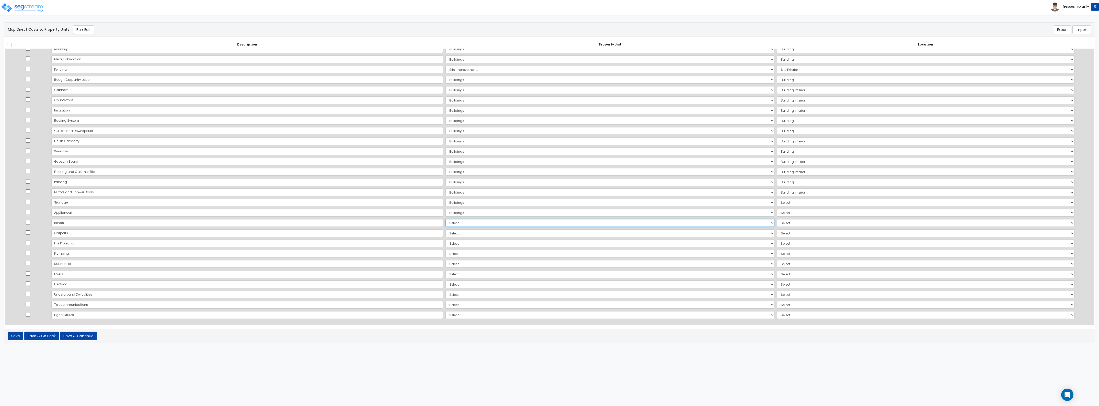
click at [446, 223] on select "Select Add Additional Property Unit Building Type 4A Building Type 4B Building …" at bounding box center [610, 223] width 329 height 8
select select "NEW-Buildings"
click at [446, 219] on select "Select Add Additional Property Unit Building Type 4A Building Type 4B Building …" at bounding box center [610, 223] width 329 height 8
select select
click at [446, 235] on select "Select Add Additional Property Unit Building Type 4A Building Type 4B Building …" at bounding box center [610, 233] width 329 height 8
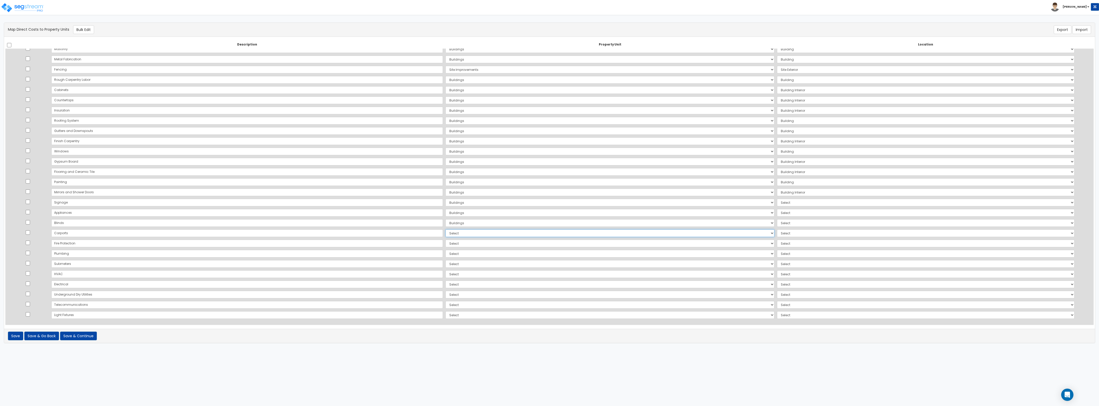
select select "164679"
click at [446, 229] on select "Select Add Additional Property Unit Building Type 4A Building Type 4B Building …" at bounding box center [610, 233] width 329 height 8
select select
click at [446, 244] on select "Select Add Additional Property Unit Building Type 4A Building Type 4B Building …" at bounding box center [610, 244] width 329 height 8
select select "NEW-Buildings"
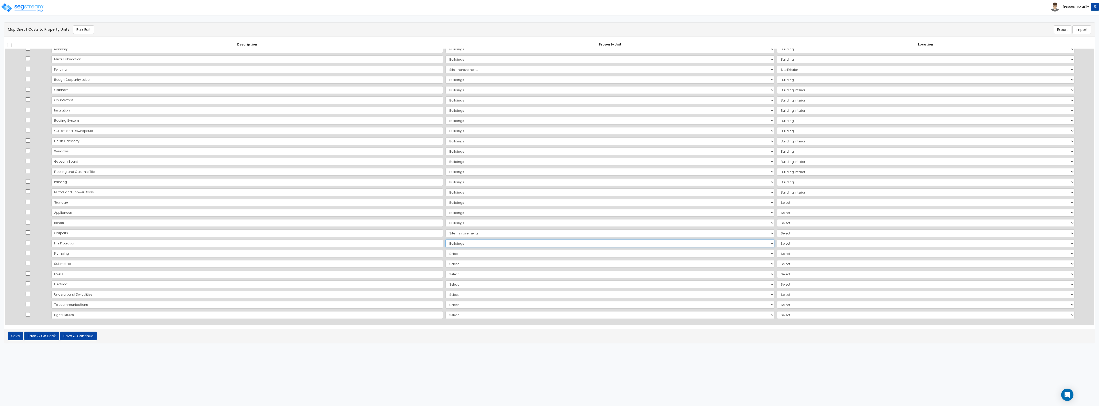
click at [446, 240] on select "Select Add Additional Property Unit Building Type 4A Building Type 4B Building …" at bounding box center [610, 244] width 329 height 8
select select
click at [446, 253] on select "Select Add Additional Property Unit Building Type 4A Building Type 4B Building …" at bounding box center [610, 254] width 329 height 8
select select "NEW-Buildings"
click at [446, 250] on select "Select Add Additional Property Unit Building Type 4A Building Type 4B Building …" at bounding box center [610, 254] width 329 height 8
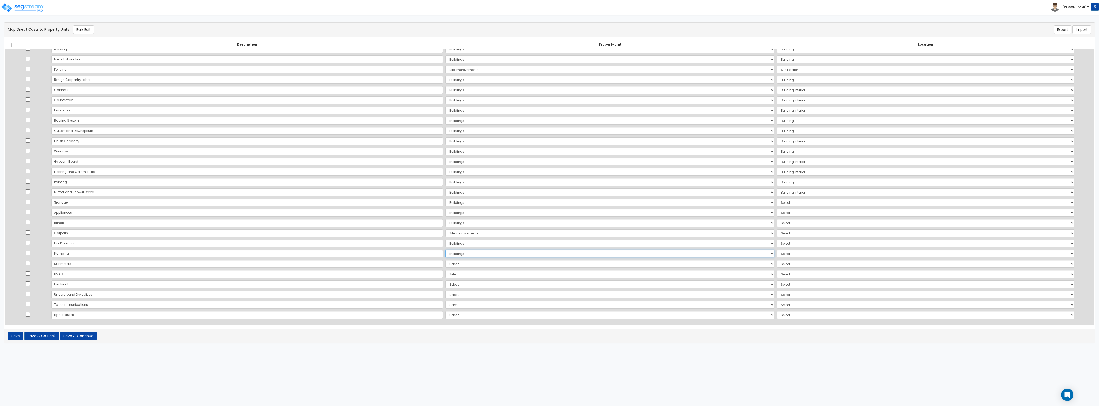
select select
click at [446, 265] on select "Select Add Additional Property Unit Building Type 4A Building Type 4B Building …" at bounding box center [610, 264] width 329 height 8
select select "NEW-Buildings"
click at [446, 260] on select "Select Add Additional Property Unit Building Type 4A Building Type 4B Building …" at bounding box center [610, 264] width 329 height 8
select select
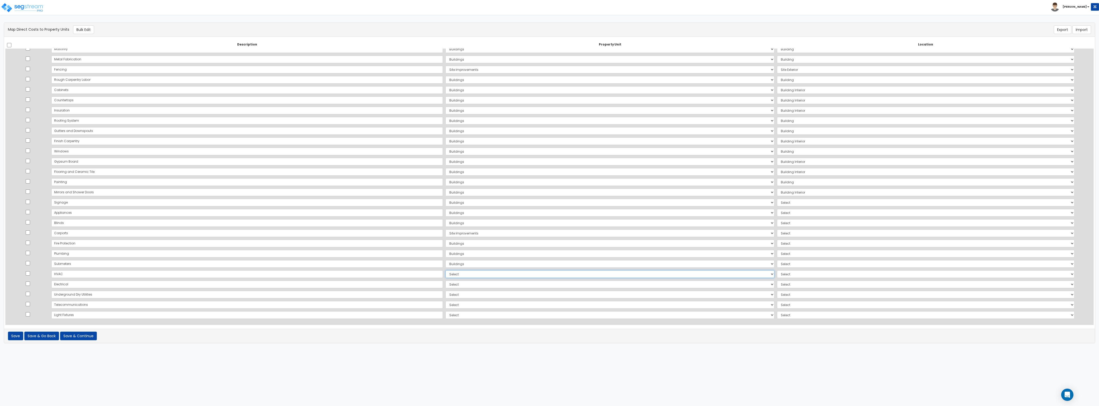
click at [446, 276] on select "Select Add Additional Property Unit Building Type 4A Building Type 4B Building …" at bounding box center [610, 274] width 329 height 8
select select "164679"
click at [446, 270] on select "Select Add Additional Property Unit Building Type 4A Building Type 4B Building …" at bounding box center [610, 274] width 329 height 8
select select
click at [446, 272] on select "Select Add Additional Property Unit Building Type 4A Building Type 4B Building …" at bounding box center [610, 274] width 329 height 8
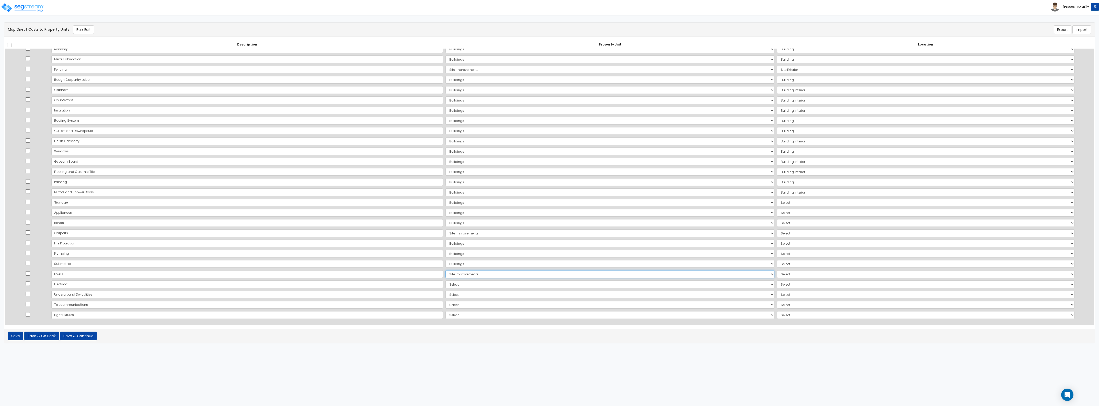
select select "NEW-Buildings"
click at [446, 270] on select "Select Add Additional Property Unit Building Type 4A Building Type 4B Building …" at bounding box center [610, 274] width 329 height 8
select select
click at [446, 288] on select "Select Add Additional Property Unit Building Type 4A Building Type 4B Building …" at bounding box center [610, 284] width 329 height 8
select select "NEW-Buildings"
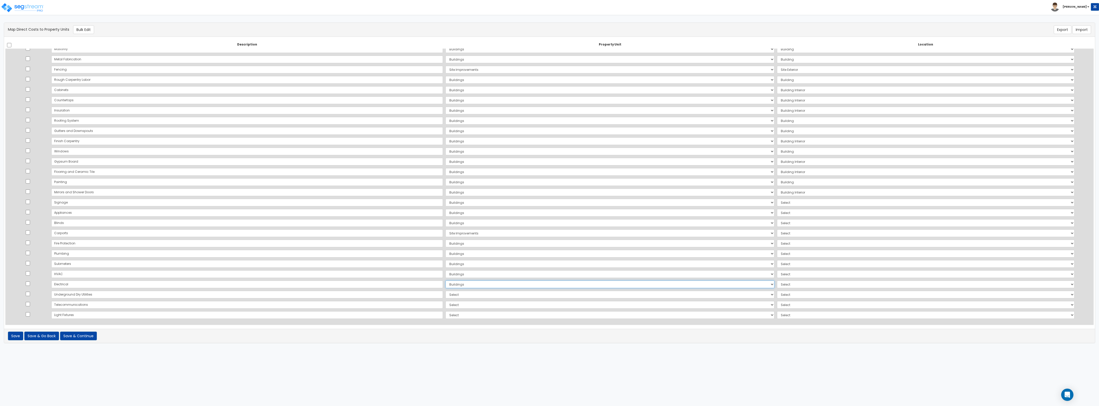
click at [446, 280] on select "Select Add Additional Property Unit Building Type 4A Building Type 4B Building …" at bounding box center [610, 284] width 329 height 8
select select
click at [446, 294] on select "Select Add Additional Property Unit Building Type 4A Building Type 4B Building …" at bounding box center [610, 295] width 329 height 8
select select "164679"
click at [446, 291] on select "Select Add Additional Property Unit Building Type 4A Building Type 4B Building …" at bounding box center [610, 295] width 329 height 8
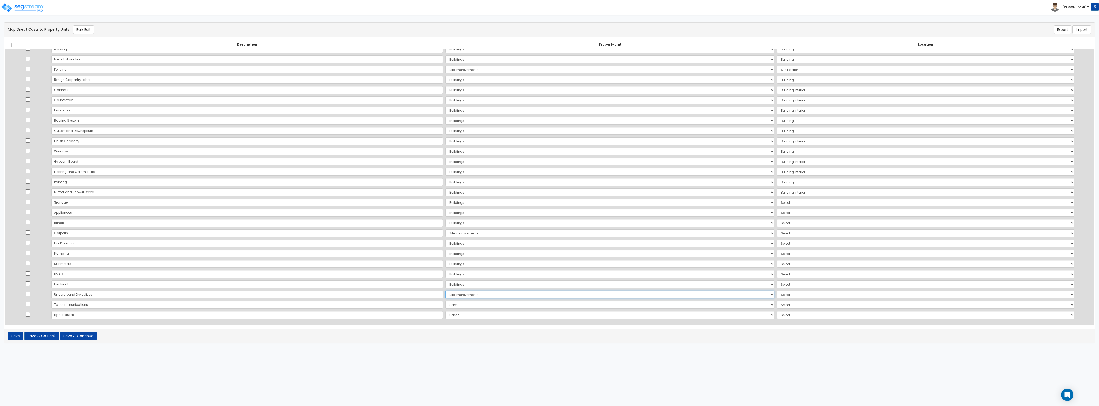
select select
click at [446, 307] on select "Select Add Additional Property Unit Building Type 4A Building Type 4B Building …" at bounding box center [610, 305] width 329 height 8
select select "NEW-Buildings"
click at [446, 301] on select "Select Add Additional Property Unit Building Type 4A Building Type 4B Building …" at bounding box center [610, 305] width 329 height 8
select select
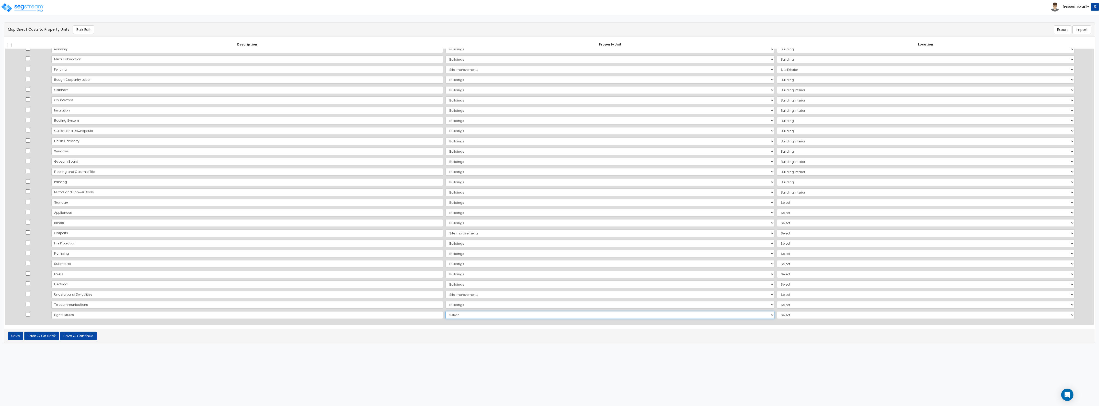
click at [446, 314] on select "Select Add Additional Property Unit Building Type 4A Building Type 4B Building …" at bounding box center [610, 315] width 329 height 8
select select "NEW-Buildings"
click at [446, 311] on select "Select Add Additional Property Unit Building Type 4A Building Type 4B Building …" at bounding box center [610, 315] width 329 height 8
select select
click at [549, 203] on select "Select Add Additional Location Building Building Interior Site Exterior" at bounding box center [926, 203] width 298 height 8
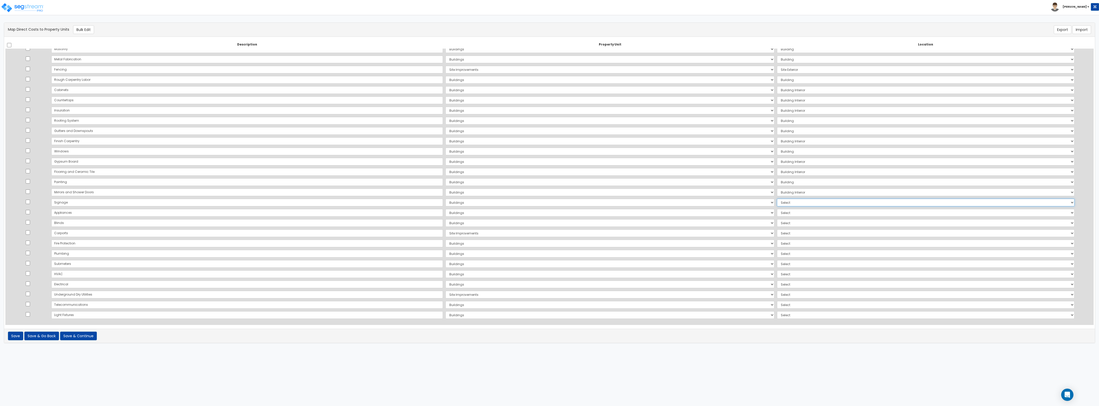
select select "461"
click at [549, 199] on select "Select Add Additional Location Building Building Interior Site Exterior" at bounding box center [926, 203] width 298 height 8
click at [549, 214] on select "Select Add Additional Location Building Building Interior Site Exterior" at bounding box center [926, 213] width 298 height 8
select select "461"
click at [549, 209] on select "Select Add Additional Location Building Building Interior Site Exterior" at bounding box center [926, 213] width 298 height 8
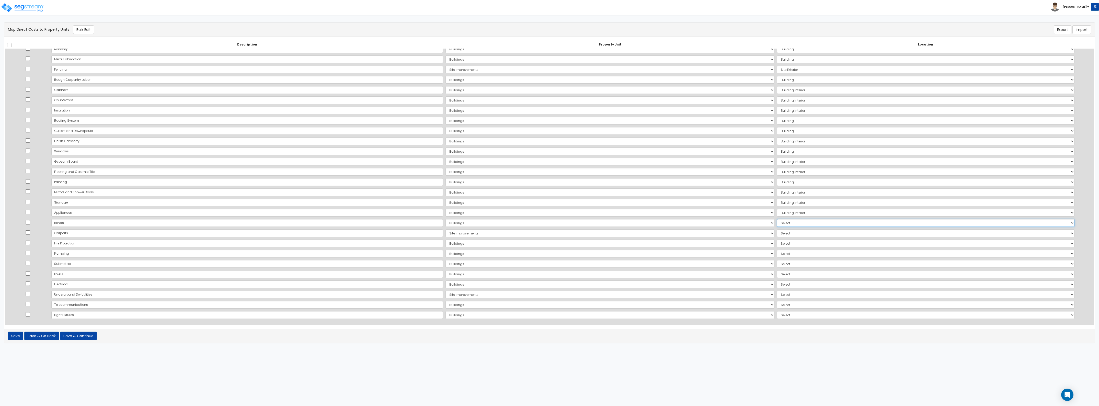
click at [549, 225] on select "Select Add Additional Location Building Building Interior Site Exterior" at bounding box center [926, 223] width 298 height 8
click at [549, 221] on select "Select Add Additional Location Building Building Interior Site Exterior" at bounding box center [926, 223] width 298 height 8
select select "461"
click at [549, 219] on select "Select Add Additional Location Building Building Interior Site Exterior" at bounding box center [926, 223] width 298 height 8
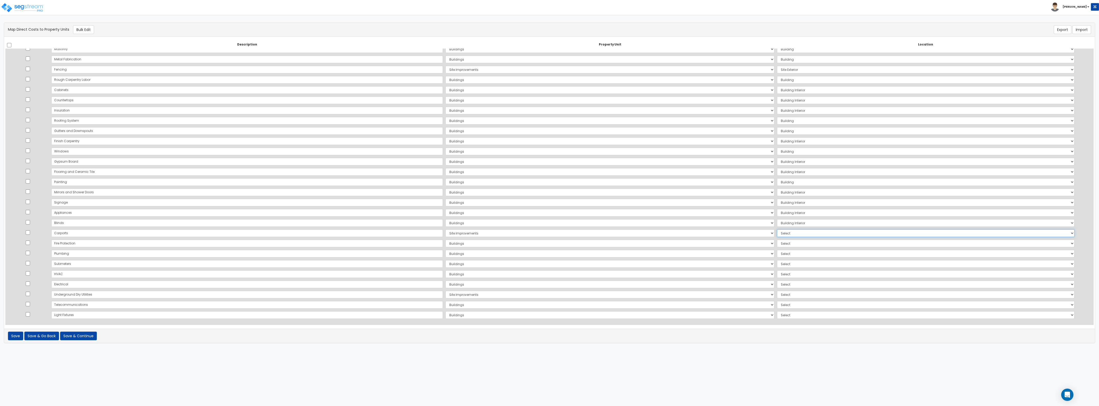
click at [549, 234] on select "Select Add Additional Location Site Exterior" at bounding box center [926, 233] width 298 height 8
select select "462"
click at [549, 229] on select "Select Add Additional Location Site Exterior" at bounding box center [926, 233] width 298 height 8
click at [549, 242] on select "Select Add Additional Location Building Building Interior Site Exterior" at bounding box center [926, 244] width 298 height 8
select select "461"
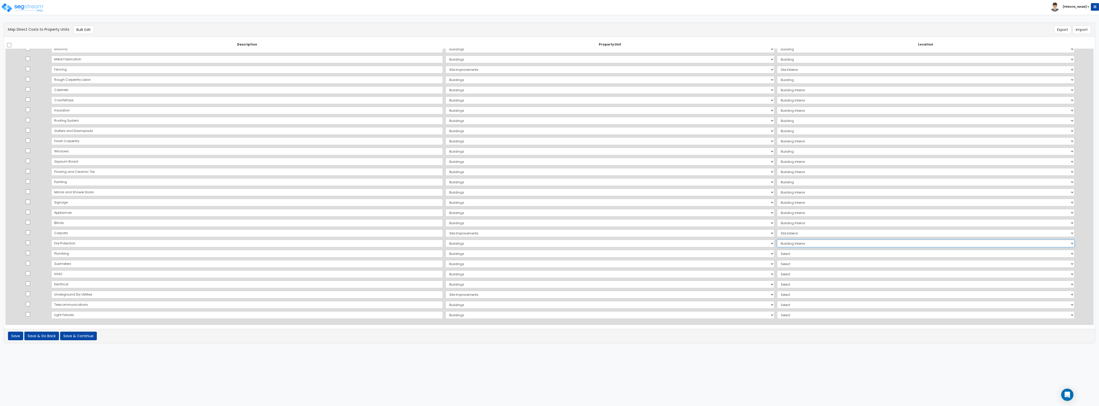
click at [549, 240] on select "Select Add Additional Location Building Building Interior Site Exterior" at bounding box center [926, 244] width 298 height 8
click at [549, 253] on select "Select Add Additional Location Building Building Interior Site Exterior" at bounding box center [926, 254] width 298 height 8
select select "461"
click at [549, 250] on select "Select Add Additional Location Building Building Interior Site Exterior" at bounding box center [926, 254] width 298 height 8
click at [549, 265] on select "Select Add Additional Location Building Building Interior Site Exterior" at bounding box center [926, 264] width 298 height 8
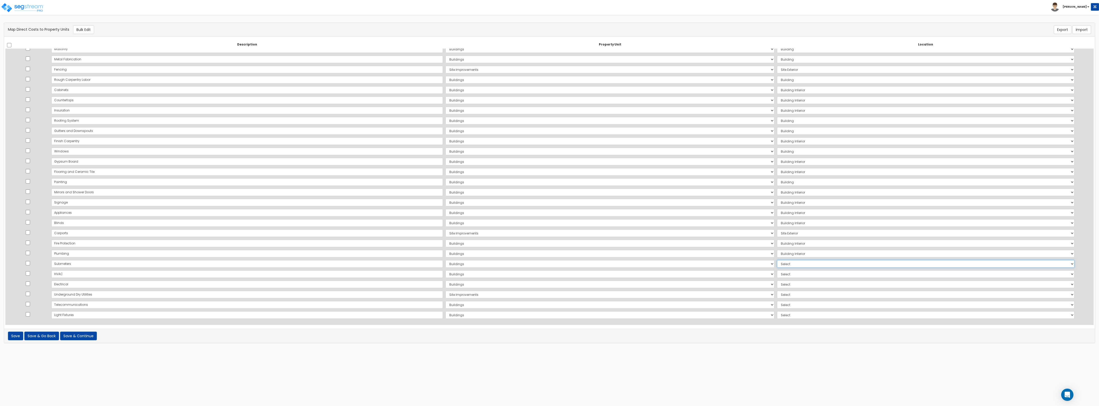
select select "461"
click at [549, 260] on select "Select Add Additional Location Building Building Interior Site Exterior" at bounding box center [926, 264] width 298 height 8
click at [549, 274] on select "Select Add Additional Location Building Building Interior Site Exterior" at bounding box center [926, 274] width 298 height 8
select select "461"
click at [549, 270] on select "Select Add Additional Location Building Building Interior Site Exterior" at bounding box center [926, 274] width 298 height 8
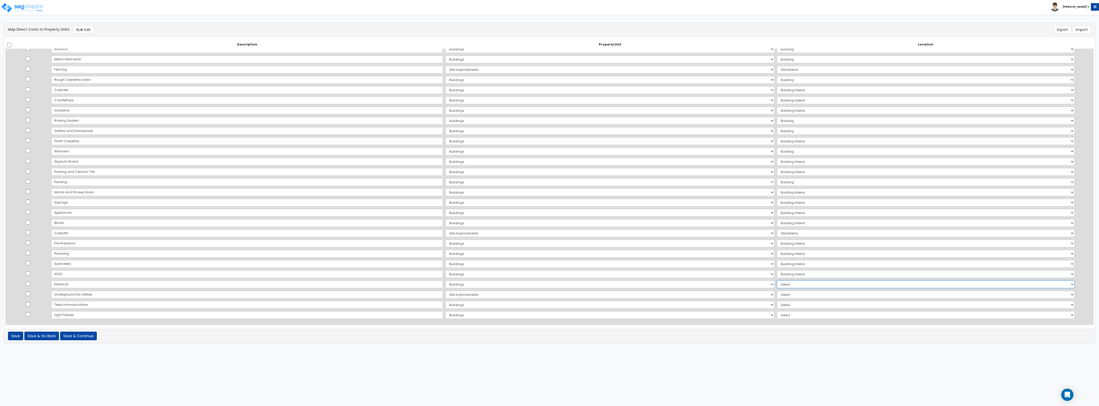
click at [549, 285] on select "Select Add Additional Location Building Building Interior Site Exterior" at bounding box center [926, 284] width 298 height 8
select select "461"
click at [549, 280] on select "Select Add Additional Location Building Building Interior Site Exterior" at bounding box center [926, 284] width 298 height 8
click at [549, 293] on select "Select Add Additional Location Site Exterior" at bounding box center [926, 295] width 298 height 8
select select "462"
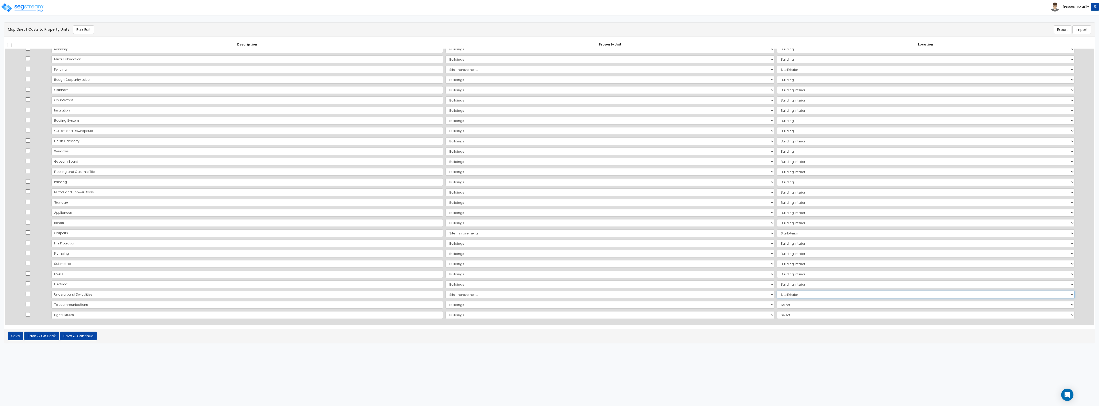
click at [549, 291] on select "Select Add Additional Location Site Exterior" at bounding box center [926, 295] width 298 height 8
click at [549, 303] on select "Select Add Additional Location Building Building Interior Site Exterior" at bounding box center [926, 305] width 298 height 8
select select "461"
click at [549, 301] on select "Select Add Additional Location Building Building Interior Site Exterior" at bounding box center [926, 305] width 298 height 8
click at [549, 314] on select "Select Add Additional Location Building Building Interior Site Exterior" at bounding box center [926, 315] width 298 height 8
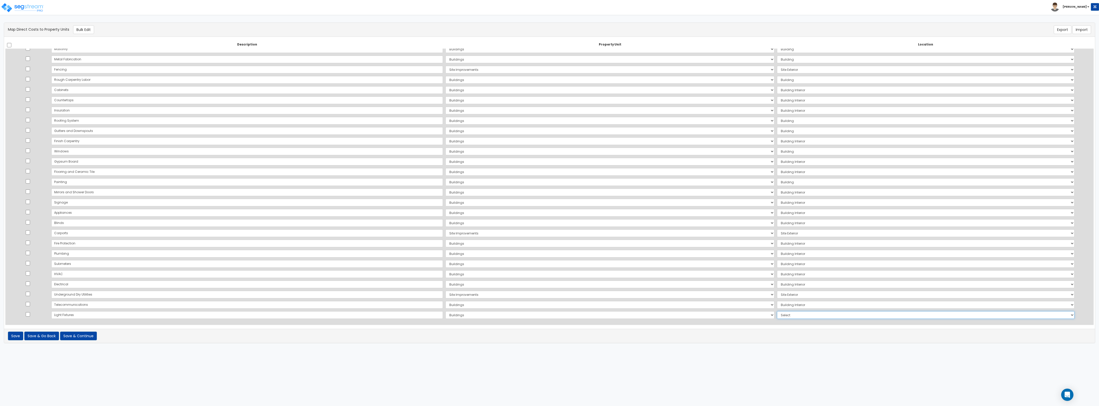
select select "461"
click at [549, 311] on select "Select Add Additional Location Building Building Interior Site Exterior" at bounding box center [926, 315] width 298 height 8
click at [70, 336] on button "Save & Continue" at bounding box center [78, 336] width 37 height 9
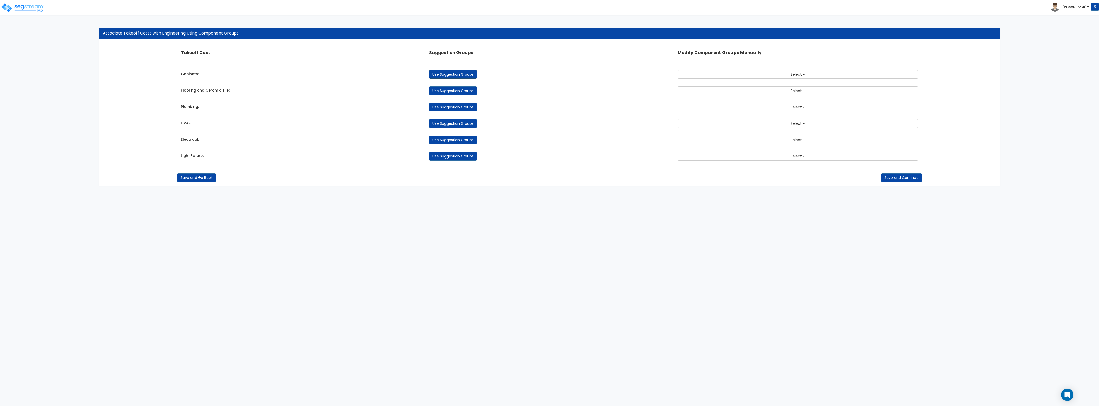
click at [450, 74] on link "Use Suggestion Groups" at bounding box center [453, 74] width 48 height 9
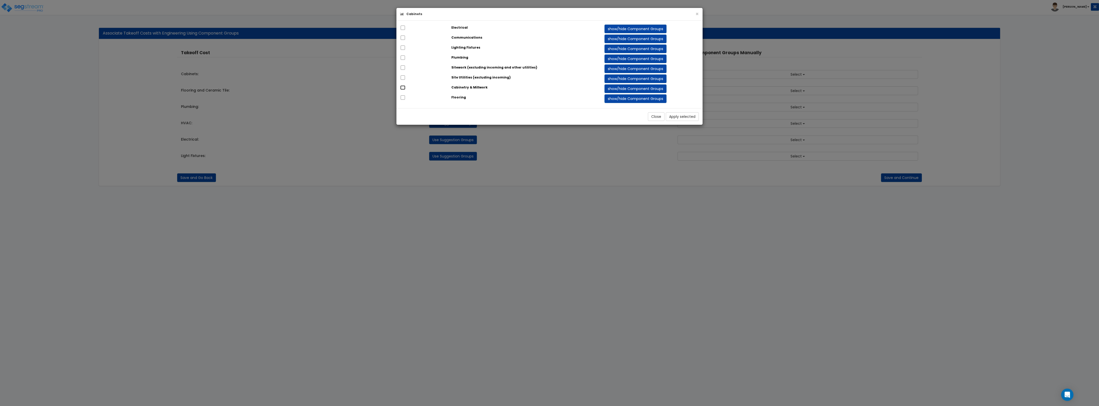
click at [404, 89] on input "checkbox" at bounding box center [402, 87] width 5 height 4
click at [675, 119] on button "Apply selected" at bounding box center [682, 116] width 33 height 9
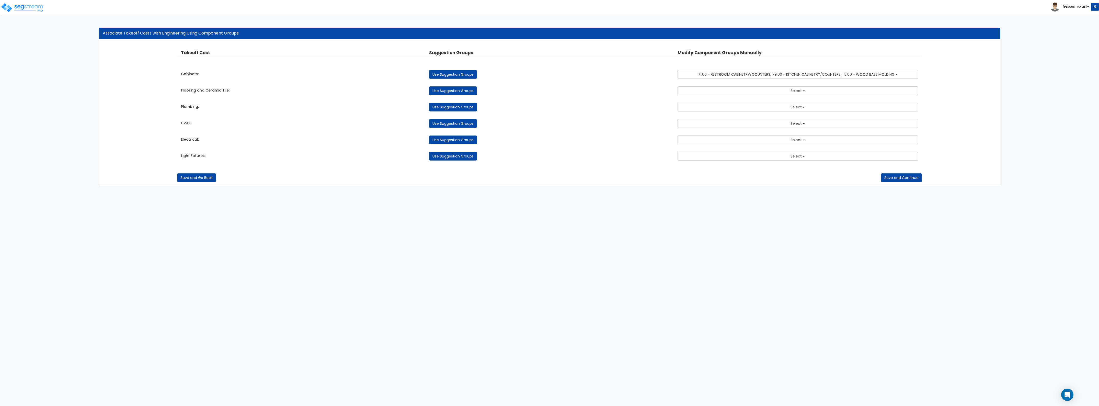
click at [465, 90] on link "Use Suggestion Groups" at bounding box center [453, 90] width 48 height 9
checkbox input "false"
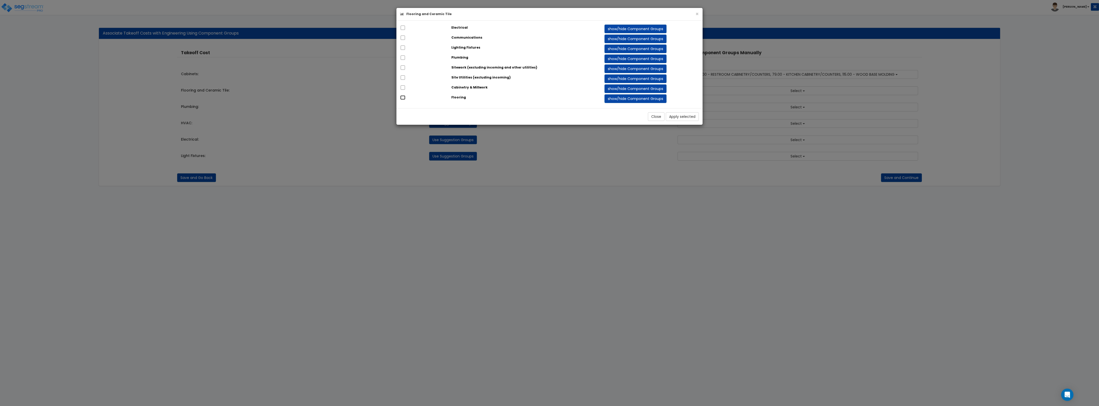
click at [404, 100] on input "checkbox" at bounding box center [402, 97] width 5 height 4
click at [674, 118] on button "Apply selected" at bounding box center [682, 116] width 33 height 9
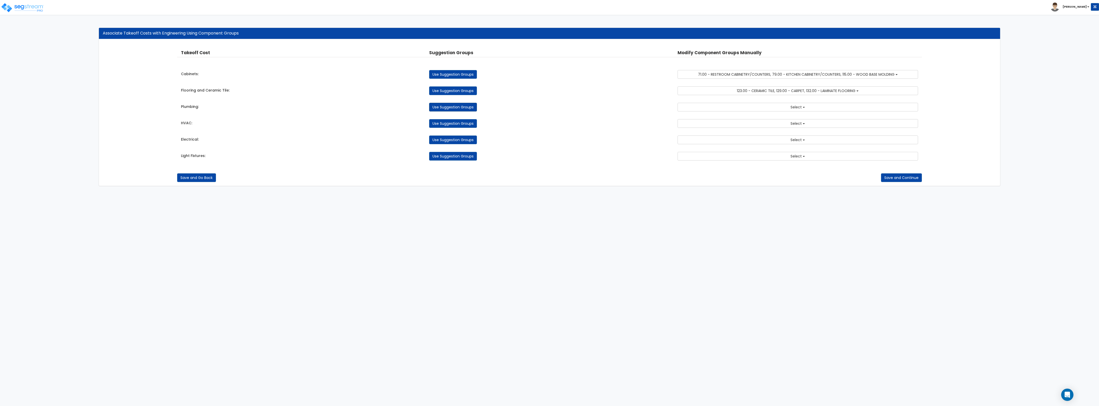
click at [442, 107] on link "Use Suggestion Groups" at bounding box center [453, 107] width 48 height 9
checkbox input "false"
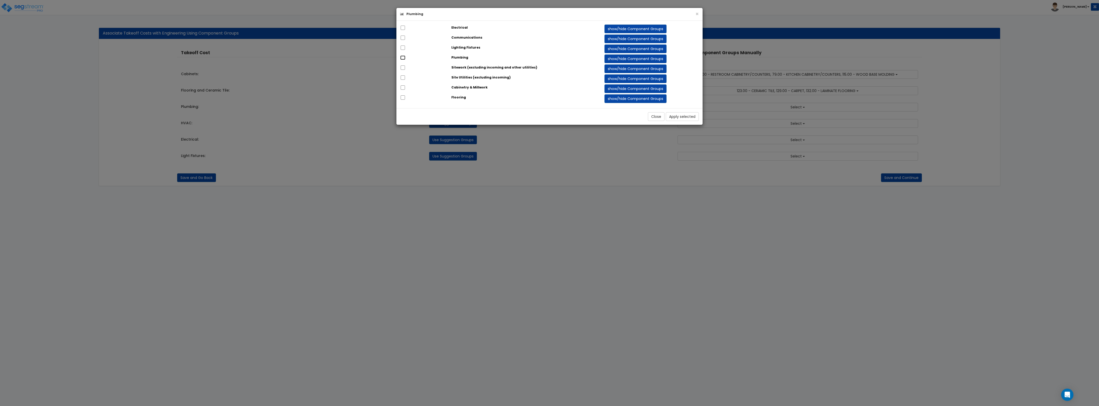
click at [401, 59] on input "checkbox" at bounding box center [402, 57] width 5 height 4
click at [678, 121] on button "Apply selected" at bounding box center [682, 116] width 33 height 9
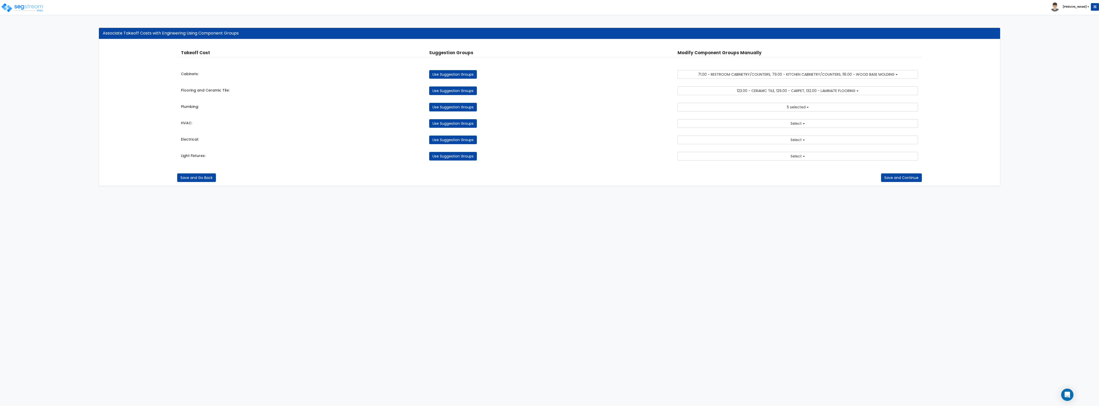
click at [435, 126] on link "Use Suggestion Groups" at bounding box center [453, 123] width 48 height 9
checkbox input "false"
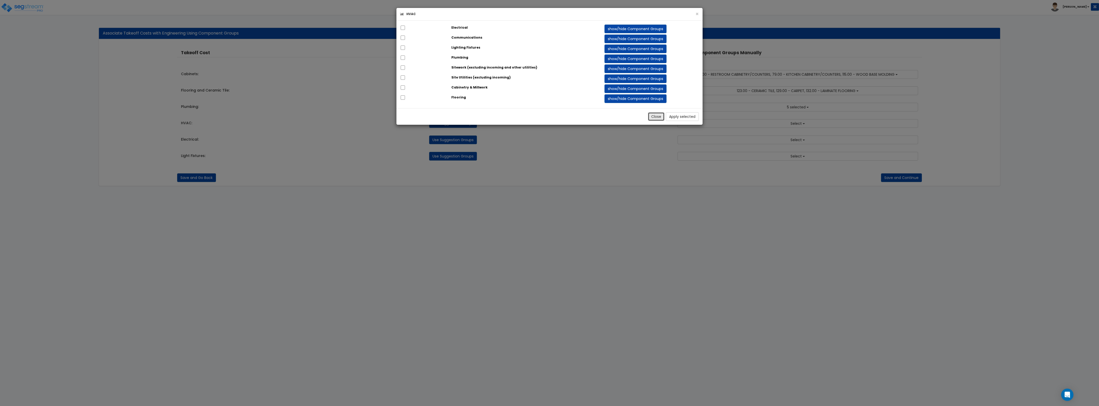
click at [658, 119] on button "Close" at bounding box center [656, 116] width 17 height 9
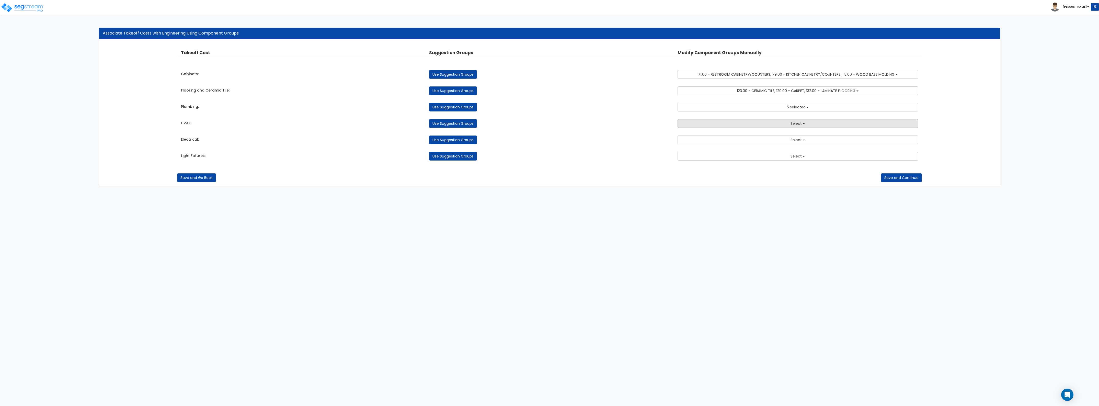
click at [729, 126] on button "Select" at bounding box center [798, 123] width 241 height 9
click at [720, 132] on input "text" at bounding box center [798, 133] width 218 height 9
type input "hvac"
click at [690, 146] on input "147.00 - GENERAL HVAC EQUIPMENT/DUCTWORK" at bounding box center [690, 148] width 5 height 4
checkbox input "true"
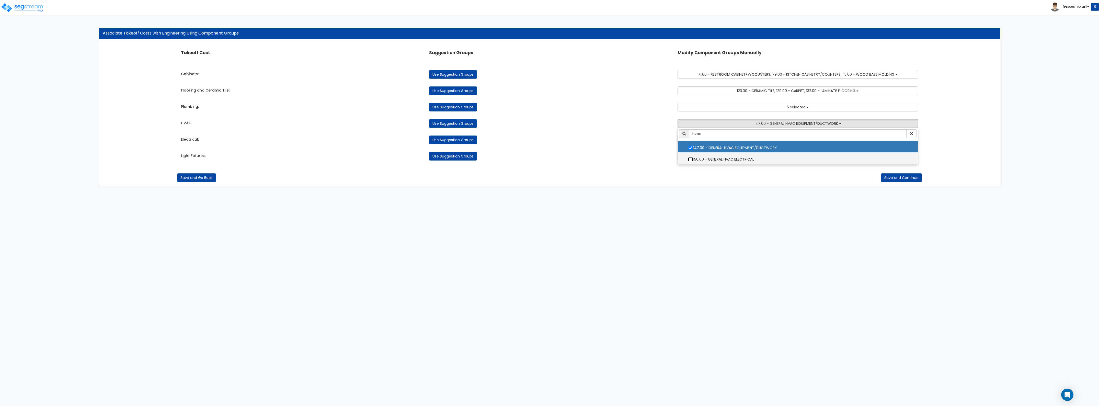
click at [692, 161] on input "150.00 - GENERAL HVAC ELECTRICAL" at bounding box center [690, 159] width 5 height 4
checkbox input "true"
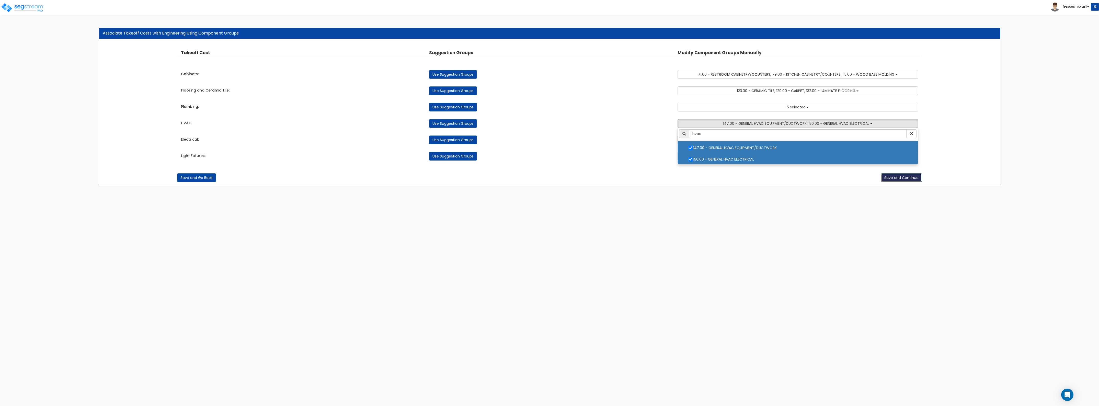
click at [887, 175] on button "Save and Continue" at bounding box center [901, 177] width 41 height 9
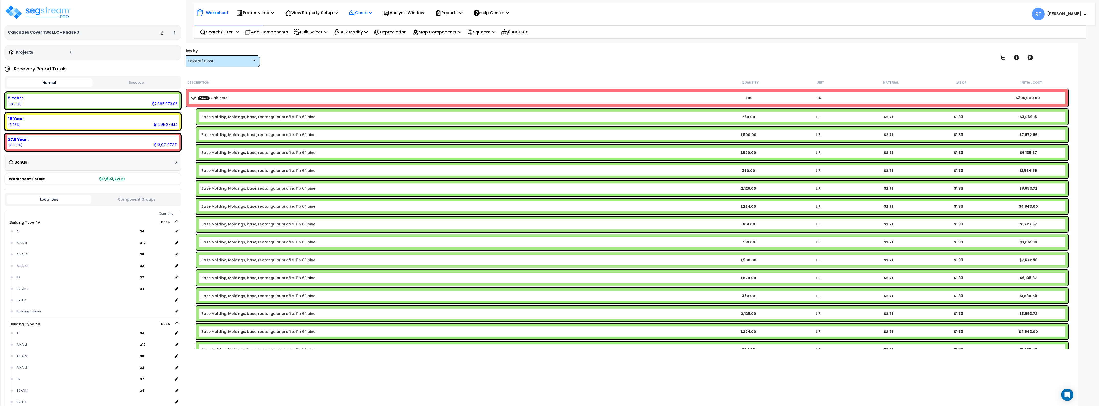
click at [373, 15] on p "Costs" at bounding box center [361, 12] width 24 height 7
click at [261, 14] on p "Property Info" at bounding box center [256, 12] width 38 height 7
click at [274, 13] on p "View Property Setup" at bounding box center [256, 12] width 38 height 7
click at [311, 35] on link "View Questionnaire" at bounding box center [308, 35] width 51 height 10
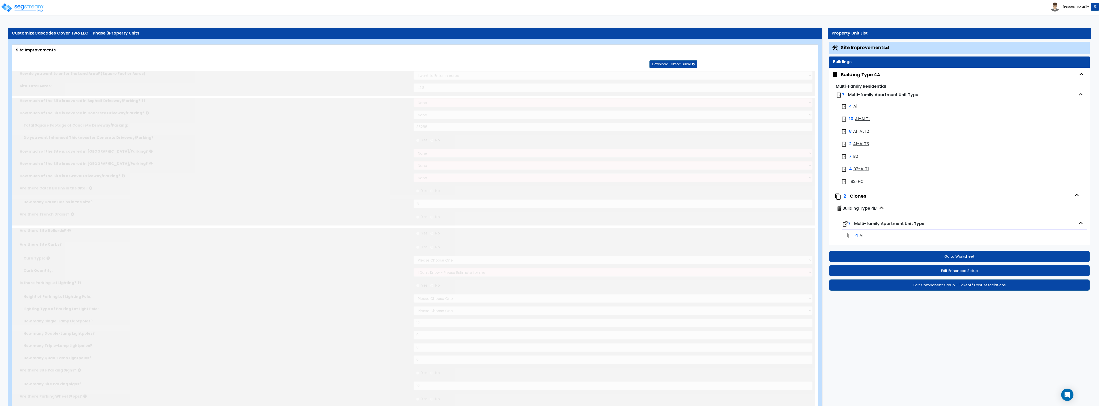
type input "11.46"
select select "2"
type input "85286"
radio input "true"
type input "15"
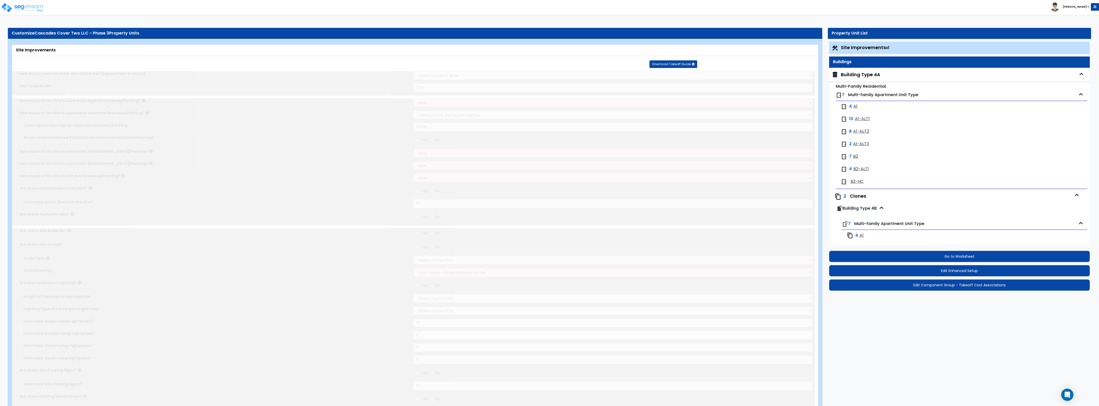
radio input "true"
select select "2"
radio input "true"
select select "1"
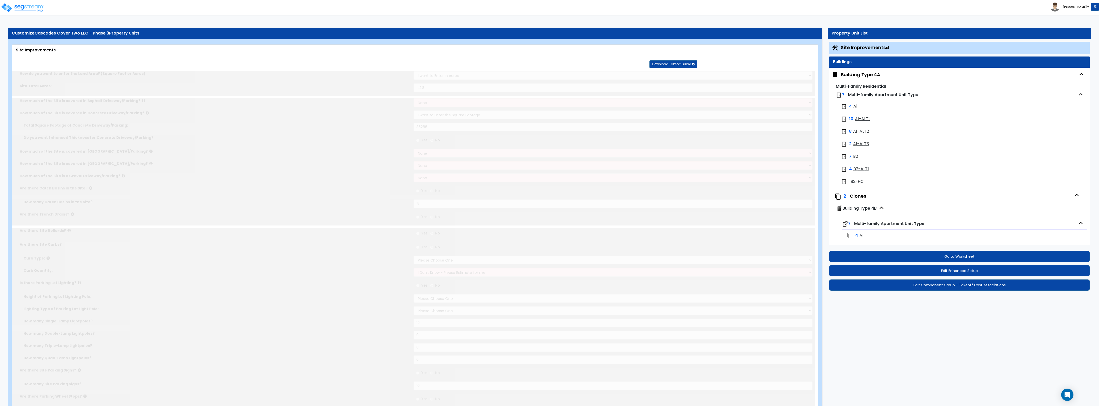
type input "19"
radio input "true"
type input "10"
radio input "true"
select select "1"
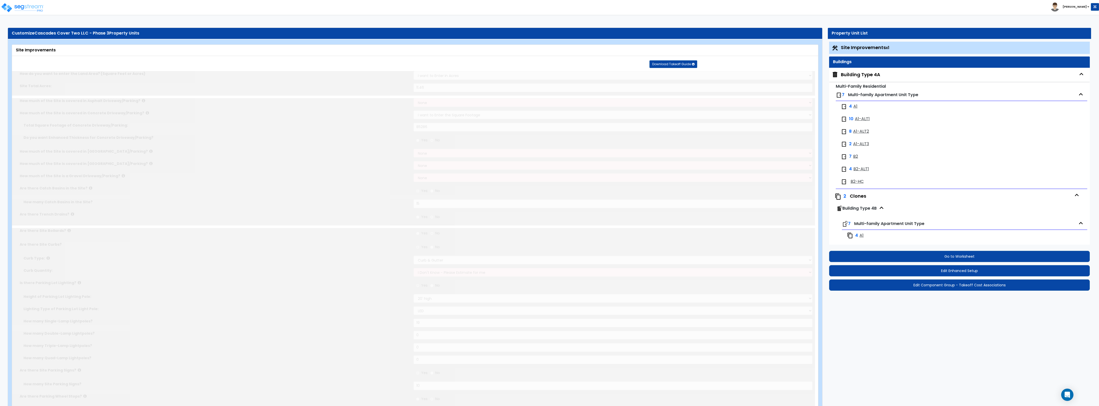
type input "185"
radio input "true"
select select "1"
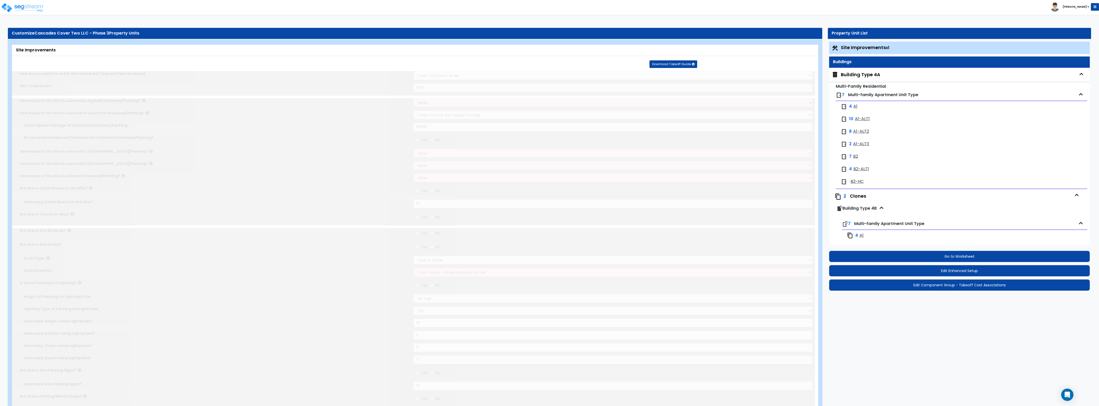
radio input "true"
select select "2"
type input "220"
radio input "true"
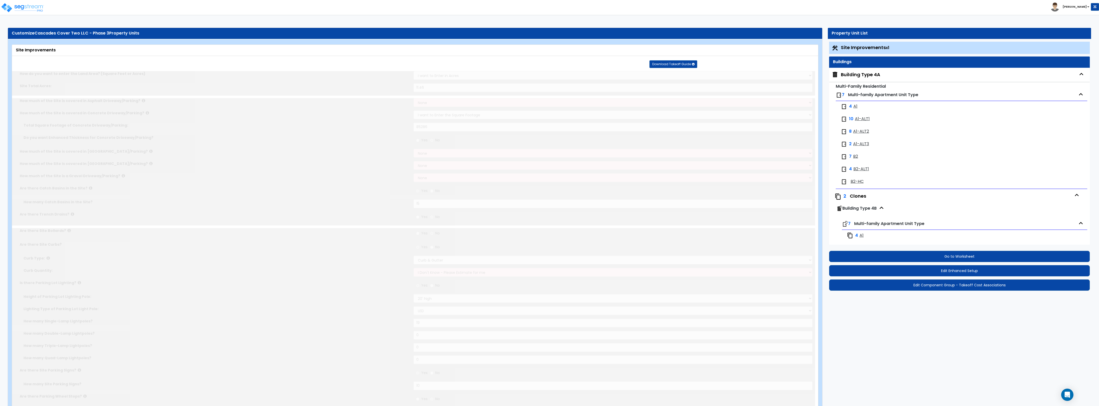
select select "4"
type input "486"
radio input "true"
type input "3553"
radio input "true"
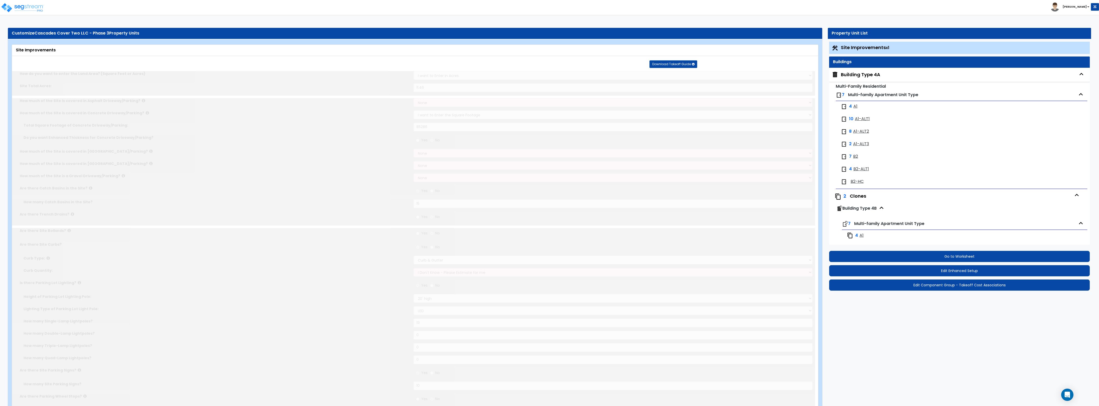
select select "2"
select select "3"
radio input "true"
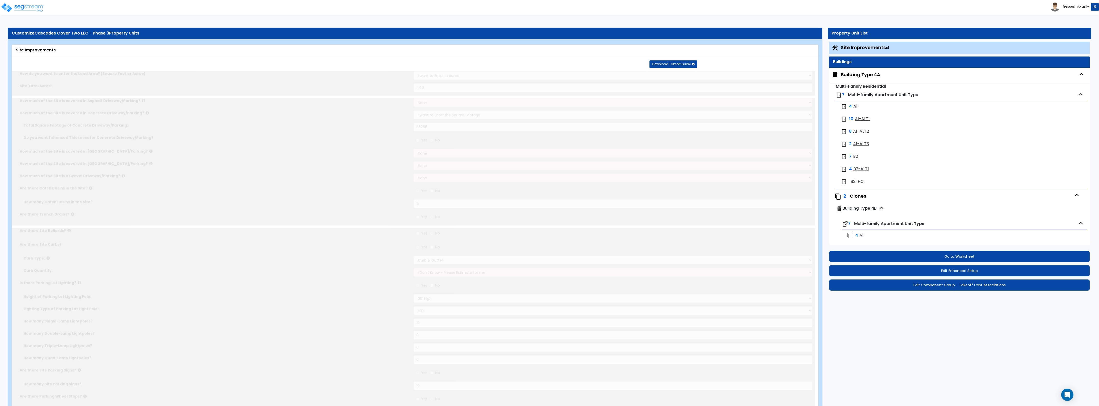
type input "2"
radio input "true"
type input "5"
type input "125"
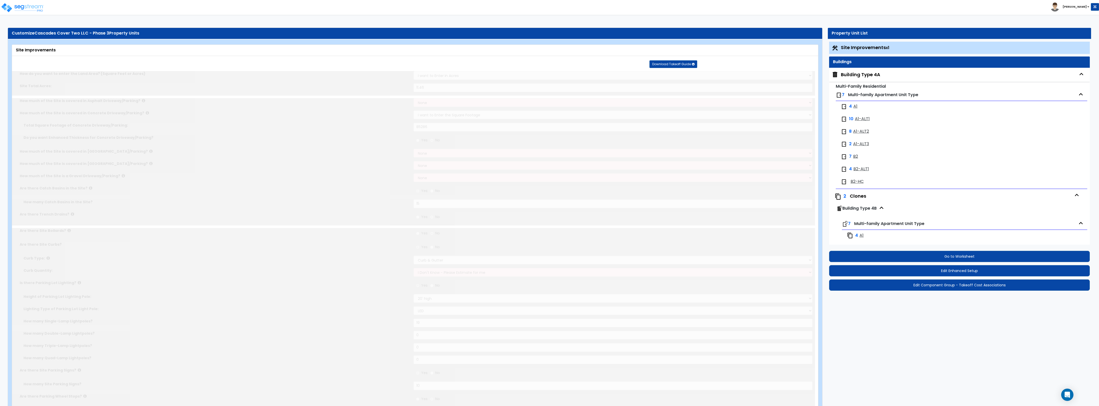
radio input "true"
type input "3"
type input "1507"
radio input "true"
type input "8"
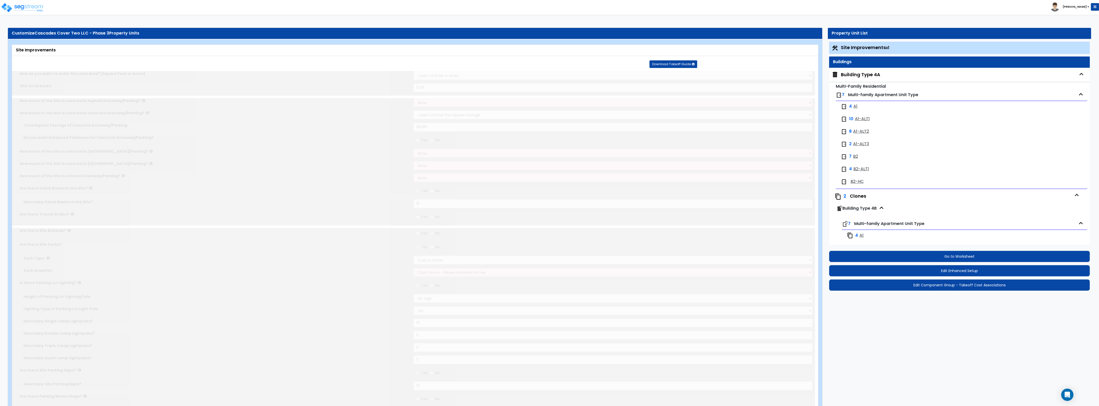
type input "8"
radio input "true"
select select "1"
select select "2"
type input "5"
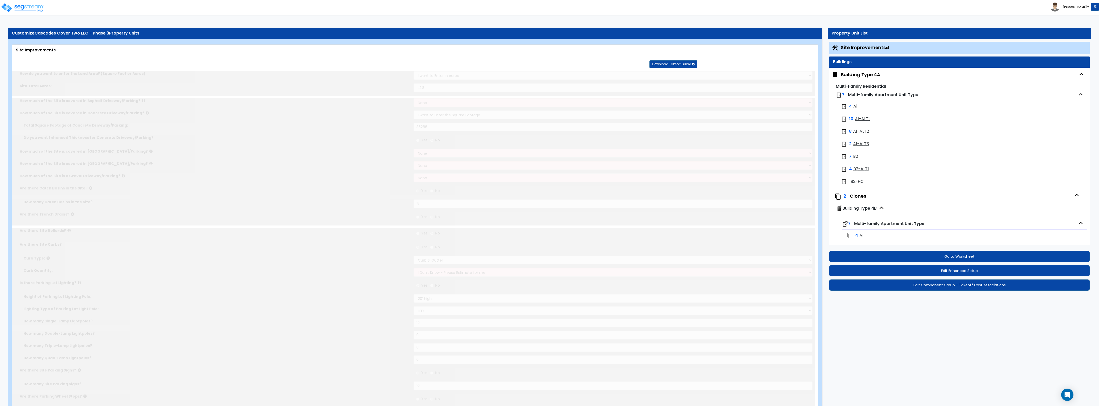
type input "20"
select select "3"
radio input "true"
type input "1"
type input "15591"
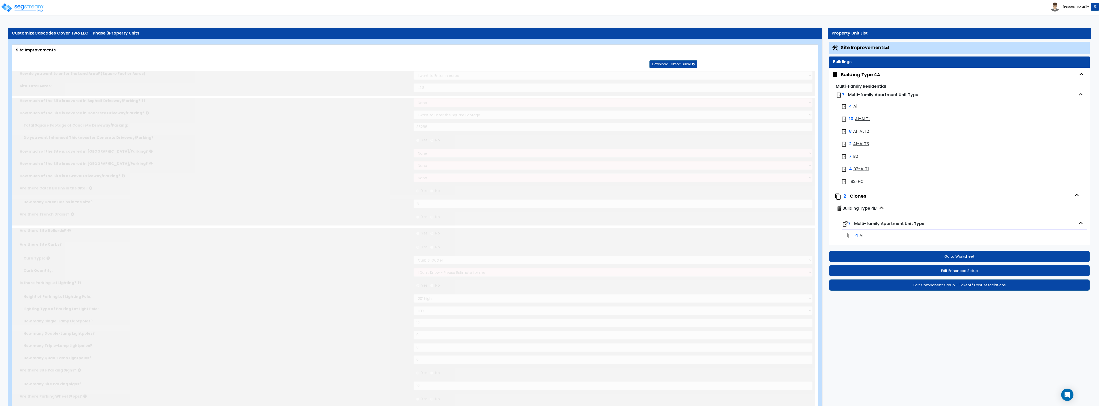
type input "8"
radio input "true"
type input "2"
radio input "true"
select select "1"
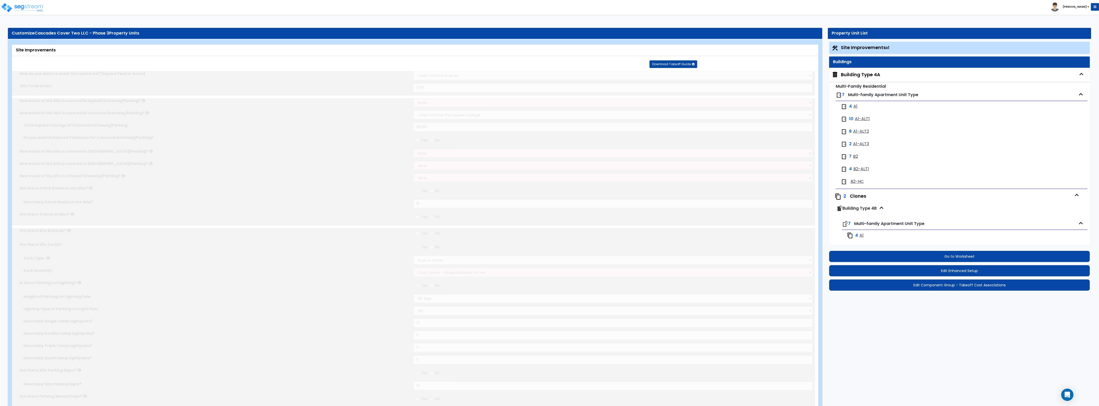
type input "260"
type input "8"
select select "4"
select select "1"
select select "2"
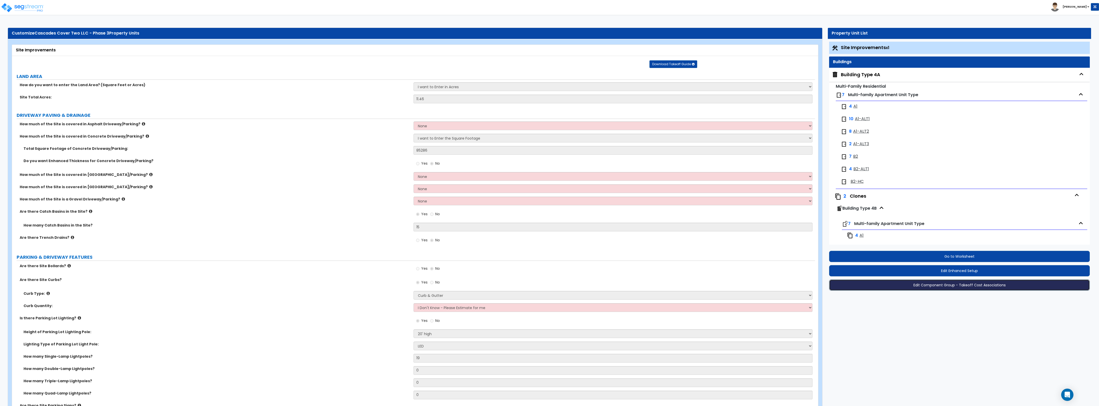
click at [944, 286] on button "Edit Component Group - Takeoff Cost Associations" at bounding box center [959, 284] width 261 height 11
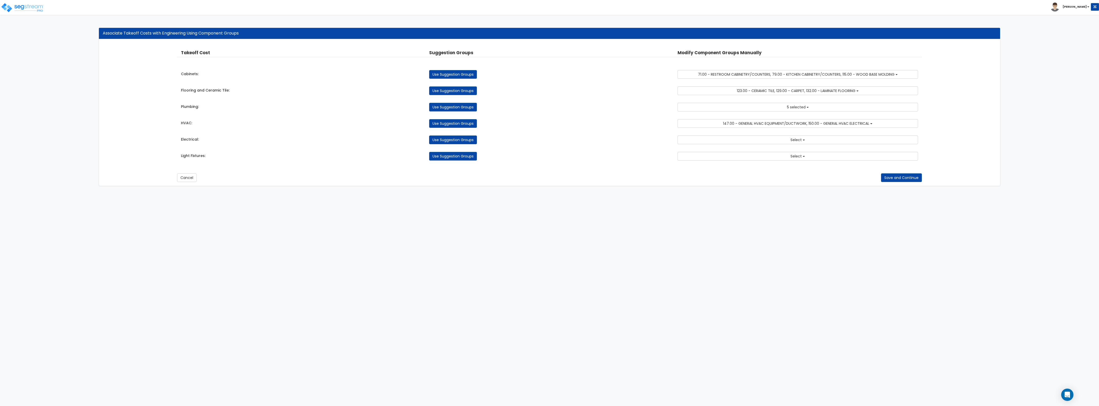
click at [468, 140] on link "Use Suggestion Groups" at bounding box center [453, 140] width 48 height 9
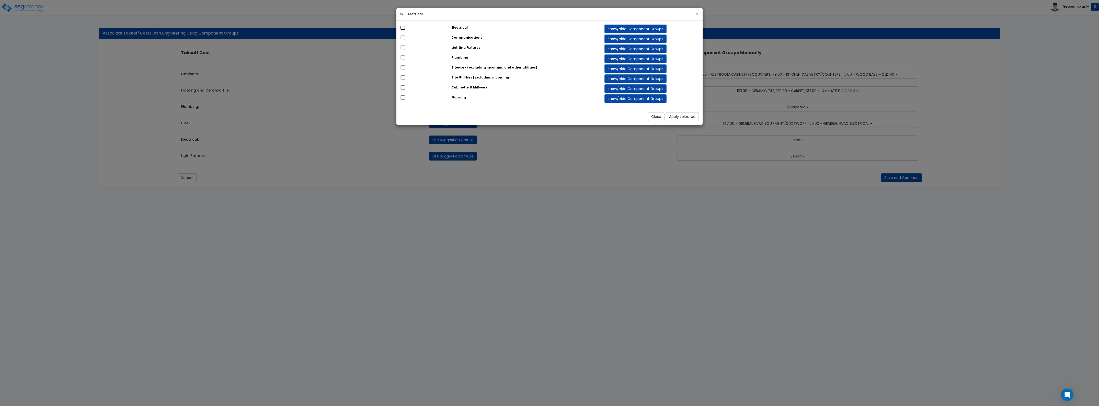
click at [403, 26] on input "checkbox" at bounding box center [402, 28] width 5 height 4
click at [682, 120] on button "Apply selected" at bounding box center [682, 116] width 33 height 9
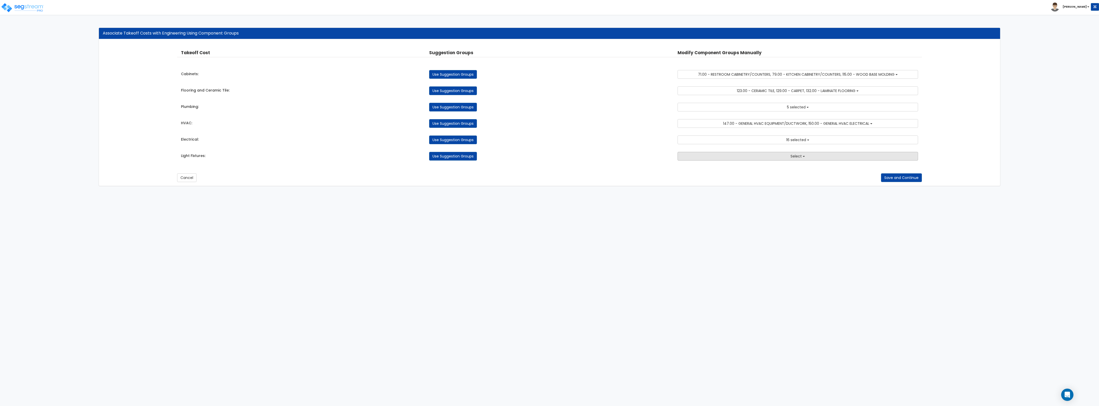
click at [701, 158] on button "Select" at bounding box center [798, 156] width 241 height 9
click at [610, 157] on div "Use Suggestion Groups" at bounding box center [549, 156] width 248 height 9
click at [455, 156] on link "Use Suggestion Groups" at bounding box center [453, 156] width 48 height 9
checkbox input "false"
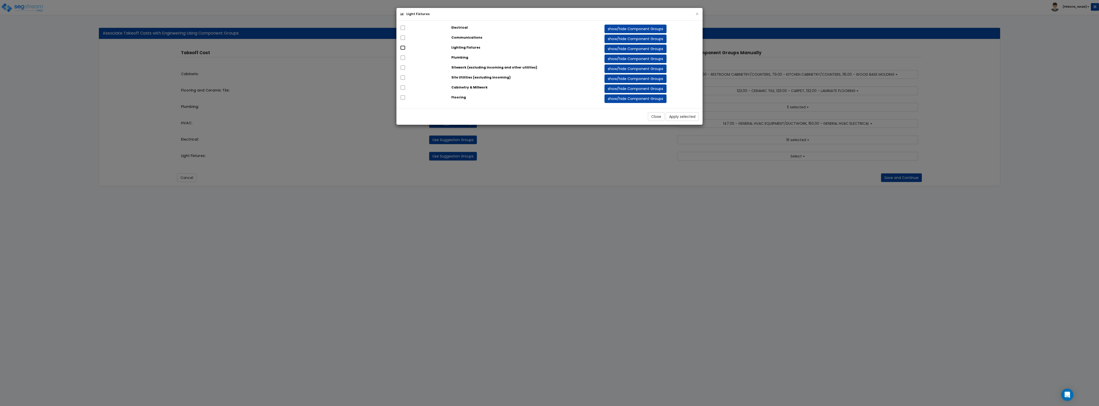
click at [405, 48] on input "checkbox" at bounding box center [402, 48] width 5 height 4
checkbox input "true"
click at [679, 116] on button "Apply selected" at bounding box center [682, 116] width 33 height 9
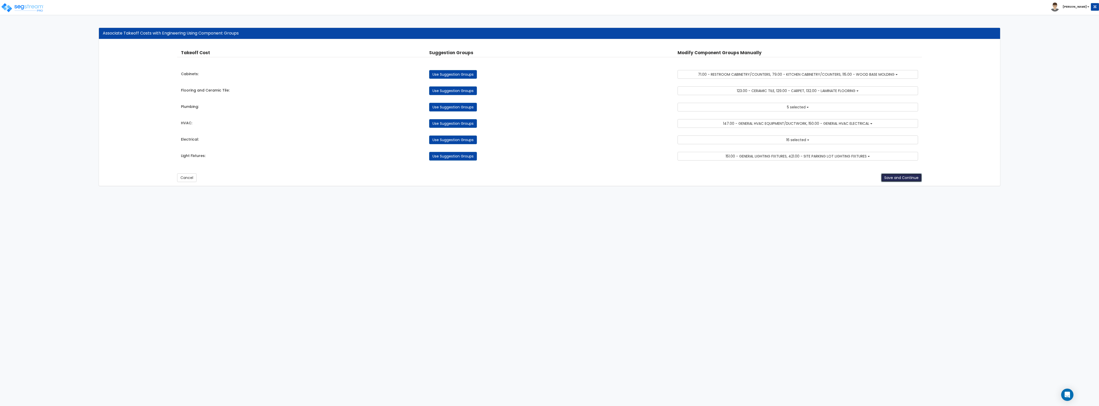
click at [899, 177] on button "Save and Continue" at bounding box center [901, 177] width 41 height 9
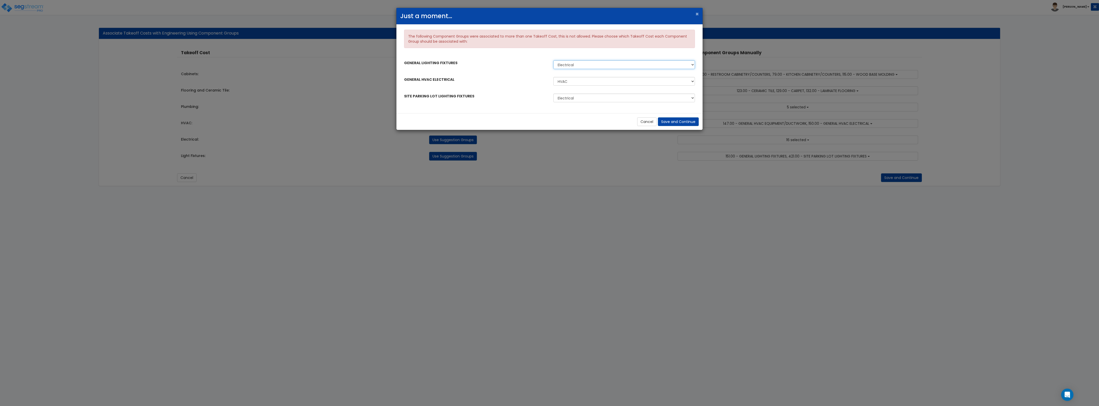
click at [637, 67] on select "Electrical Light Fixtures" at bounding box center [625, 64] width 142 height 9
select select "36750061"
click at [554, 61] on select "Electrical Light Fixtures" at bounding box center [625, 64] width 142 height 9
click at [617, 82] on select "HVAC Electrical" at bounding box center [625, 81] width 142 height 9
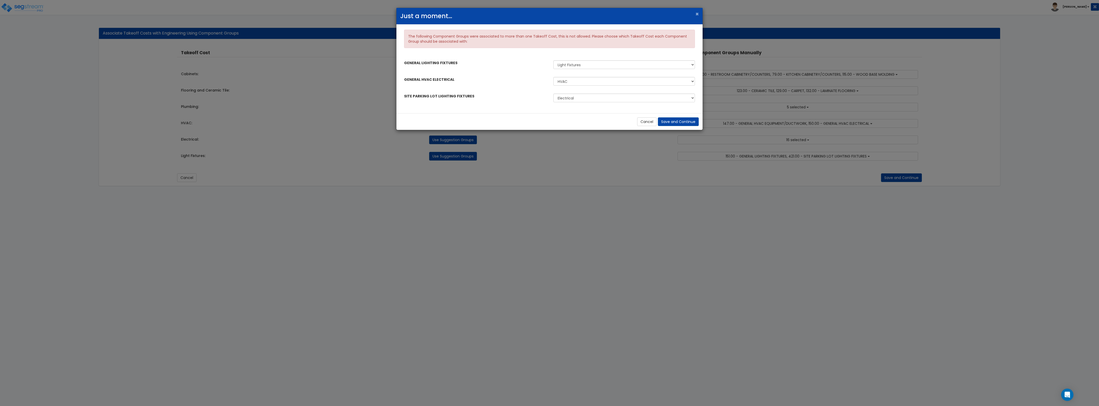
click at [514, 88] on div "GENERAL HVAC ELECTRICAL HVAC Electrical" at bounding box center [549, 81] width 299 height 13
click at [577, 98] on select "Electrical Light Fixtures" at bounding box center [625, 98] width 142 height 9
click at [671, 122] on button "Save and Continue" at bounding box center [678, 121] width 41 height 9
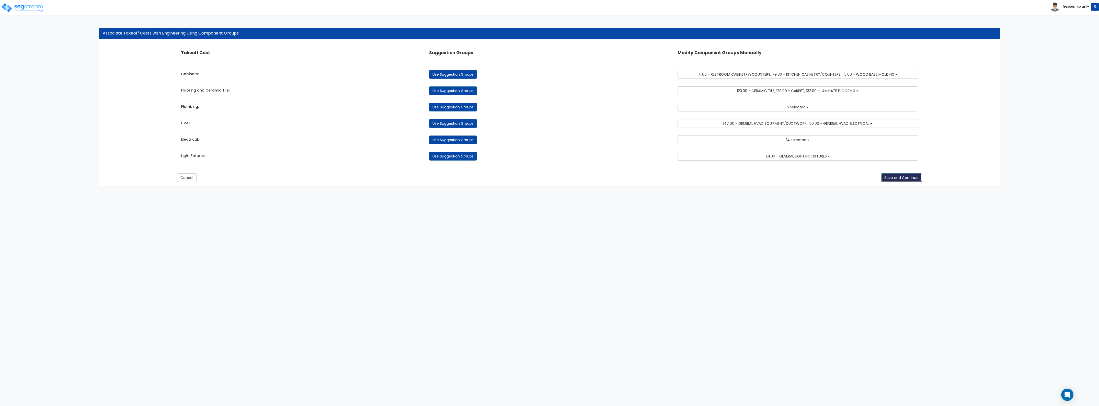
click at [901, 180] on button "Save and Continue" at bounding box center [901, 177] width 41 height 9
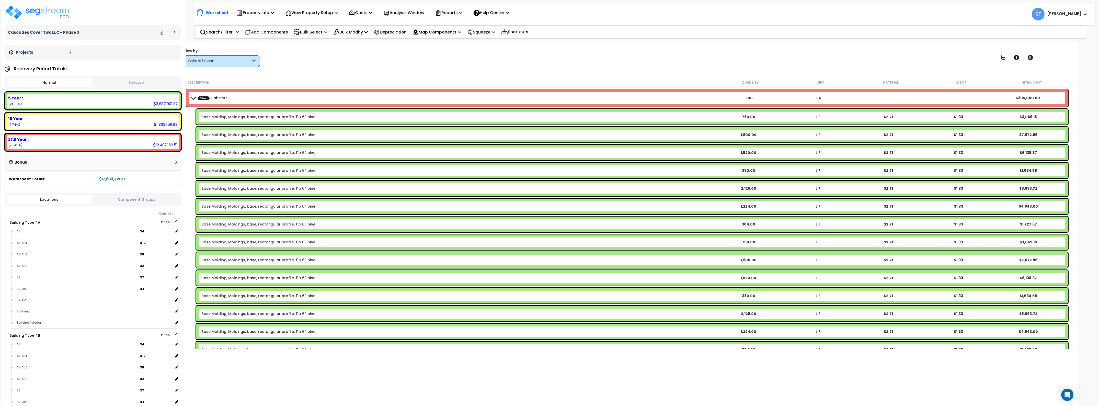
click at [191, 97] on span at bounding box center [193, 98] width 7 height 4
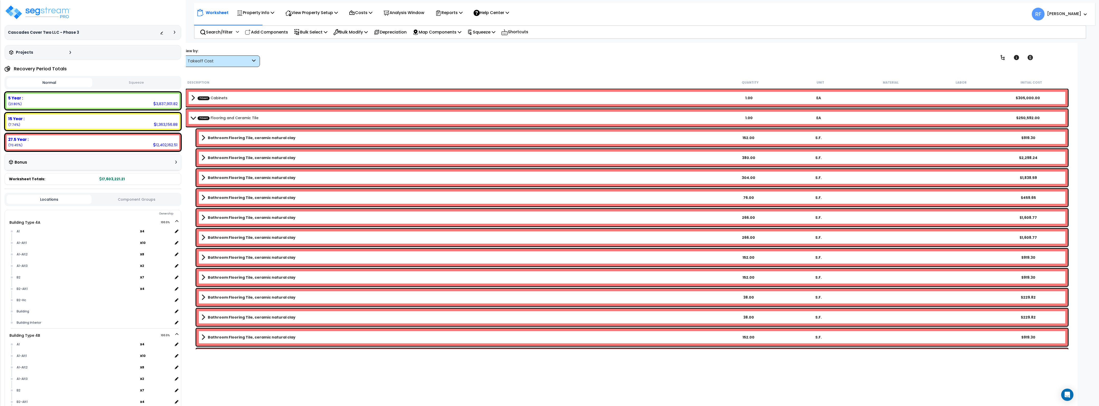
click at [193, 115] on b "TCost Flooring and Ceramic Tile" at bounding box center [452, 117] width 523 height 7
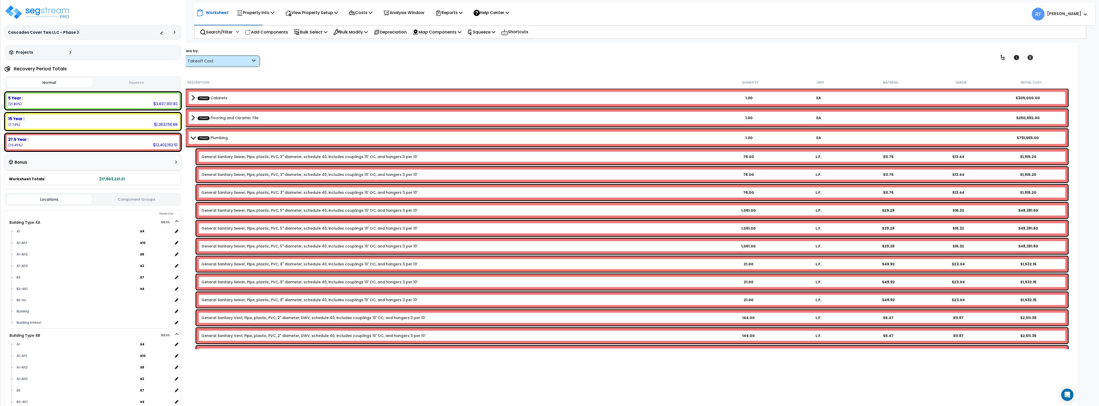
click at [192, 139] on span at bounding box center [193, 138] width 7 height 4
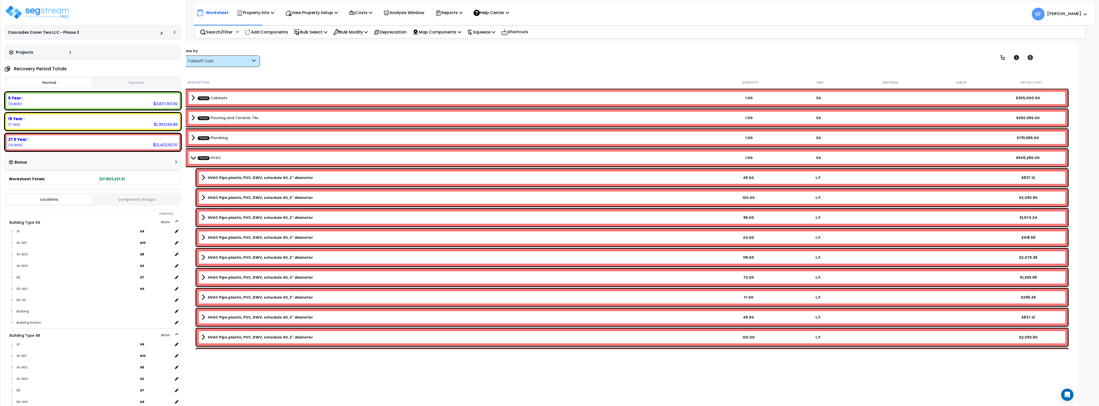
click at [194, 155] on b "TCost HVAC" at bounding box center [452, 157] width 523 height 7
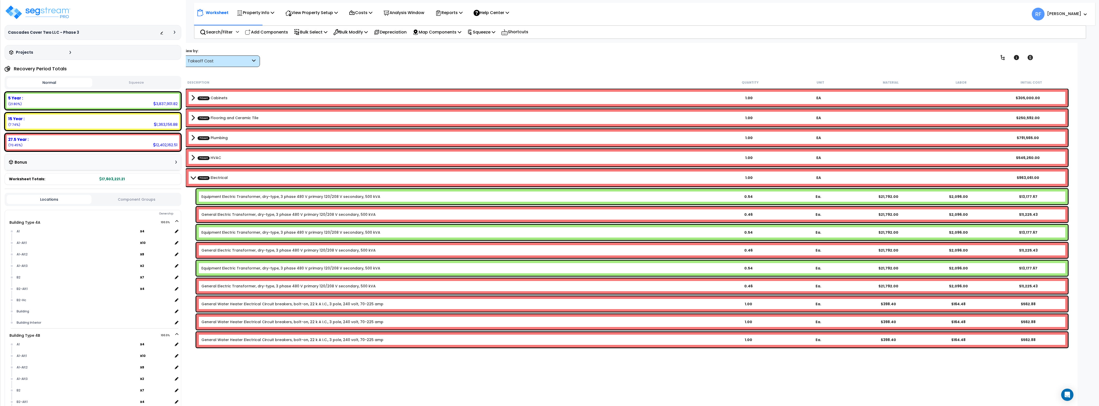
click at [191, 174] on b "TCost Electrical" at bounding box center [452, 177] width 523 height 7
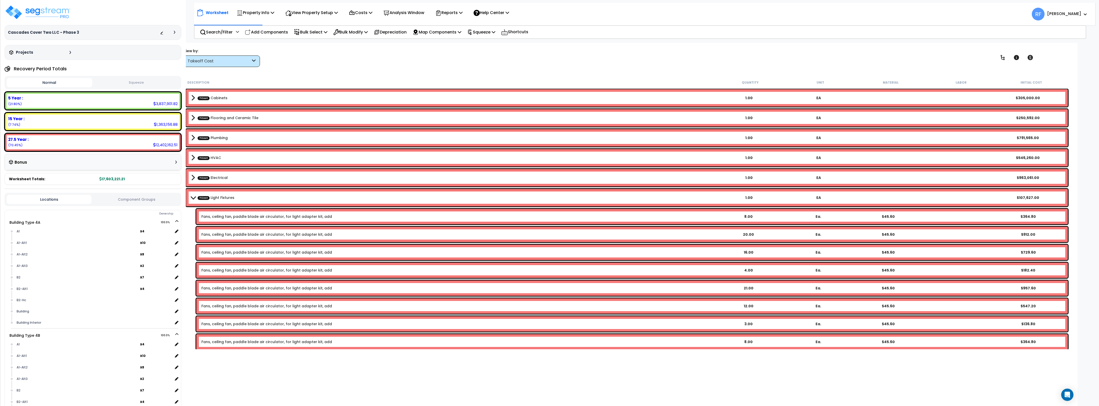
drag, startPoint x: 194, startPoint y: 193, endPoint x: 193, endPoint y: 201, distance: 8.0
click at [194, 194] on div "TCost Light Fixtures 1.00 EA $107,627.00" at bounding box center [627, 197] width 882 height 17
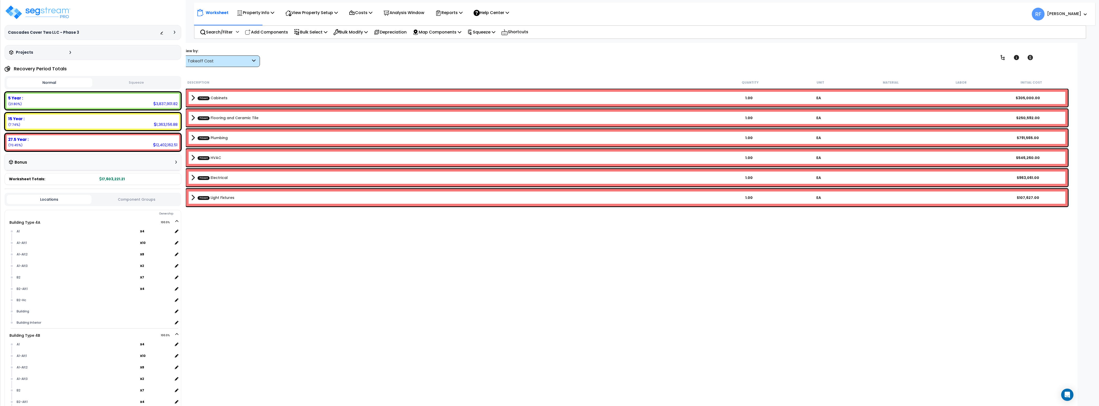
click at [332, 322] on div "Description Quantity Unit Material Labor Initial Cost TCost Cabinets 1.00 EA $3…" at bounding box center [627, 213] width 886 height 272
click at [235, 63] on div "Takeoff Cost" at bounding box center [219, 61] width 63 height 6
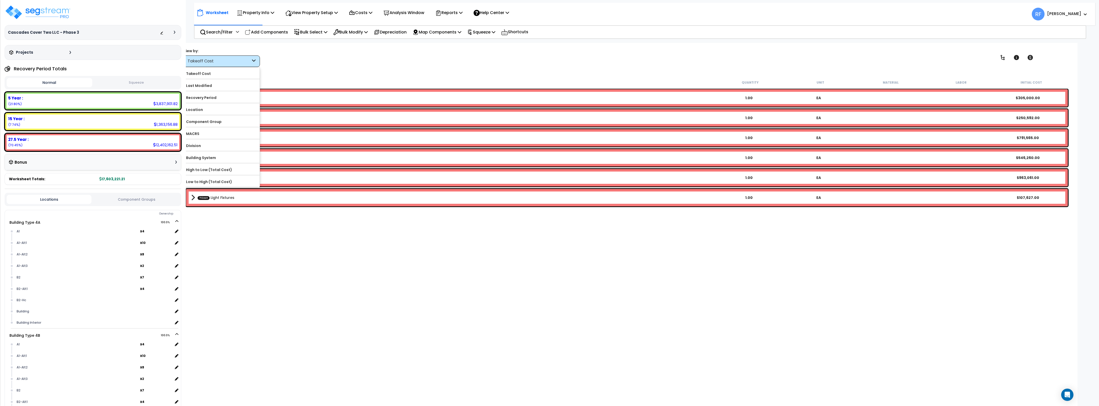
click at [280, 64] on div "View by: Takeoff Cost Takeoff Cost" at bounding box center [627, 57] width 891 height 19
